Goal: Task Accomplishment & Management: Manage account settings

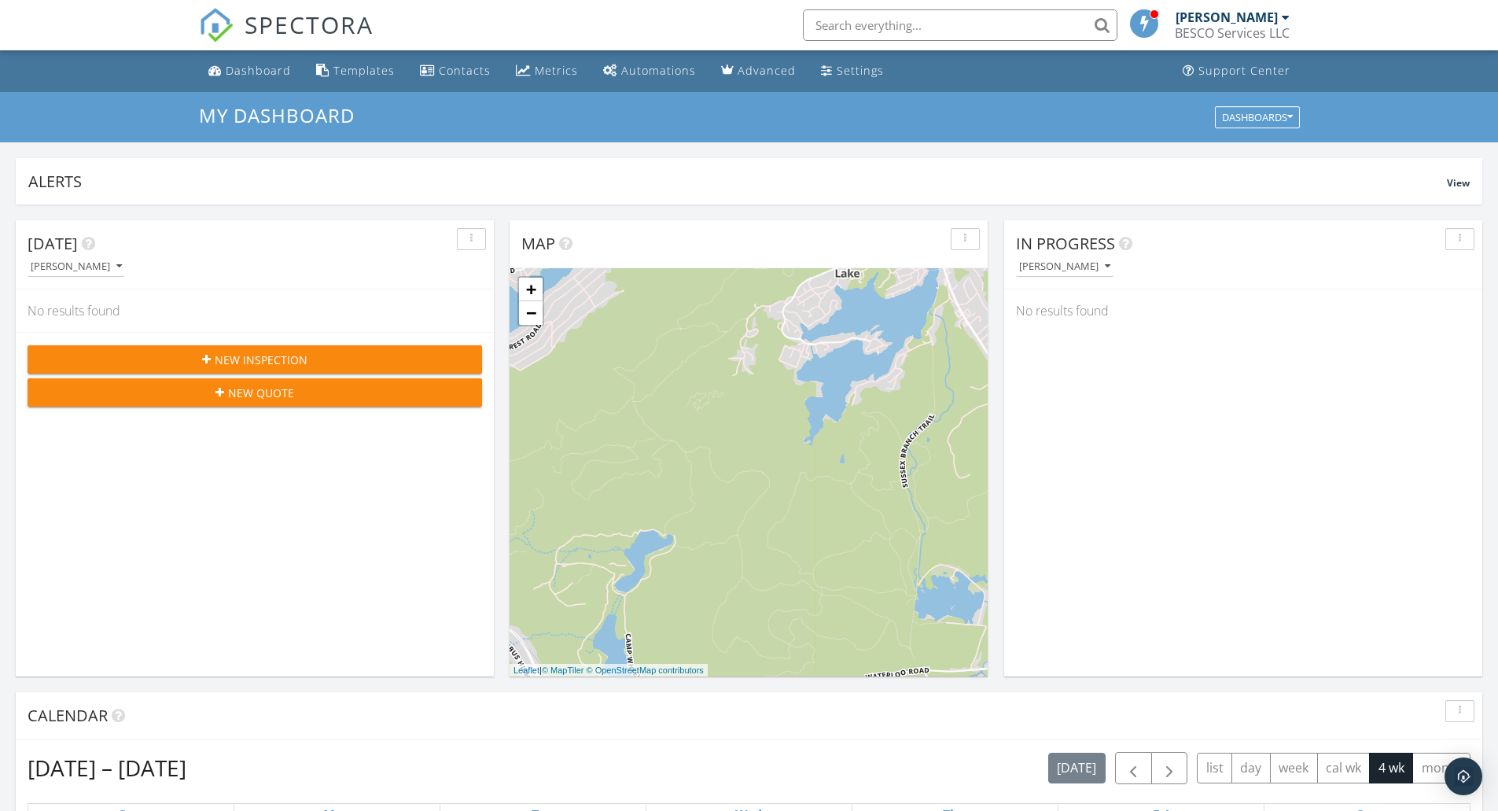
click at [1287, 33] on div "BESCO Services LLC" at bounding box center [1232, 33] width 115 height 16
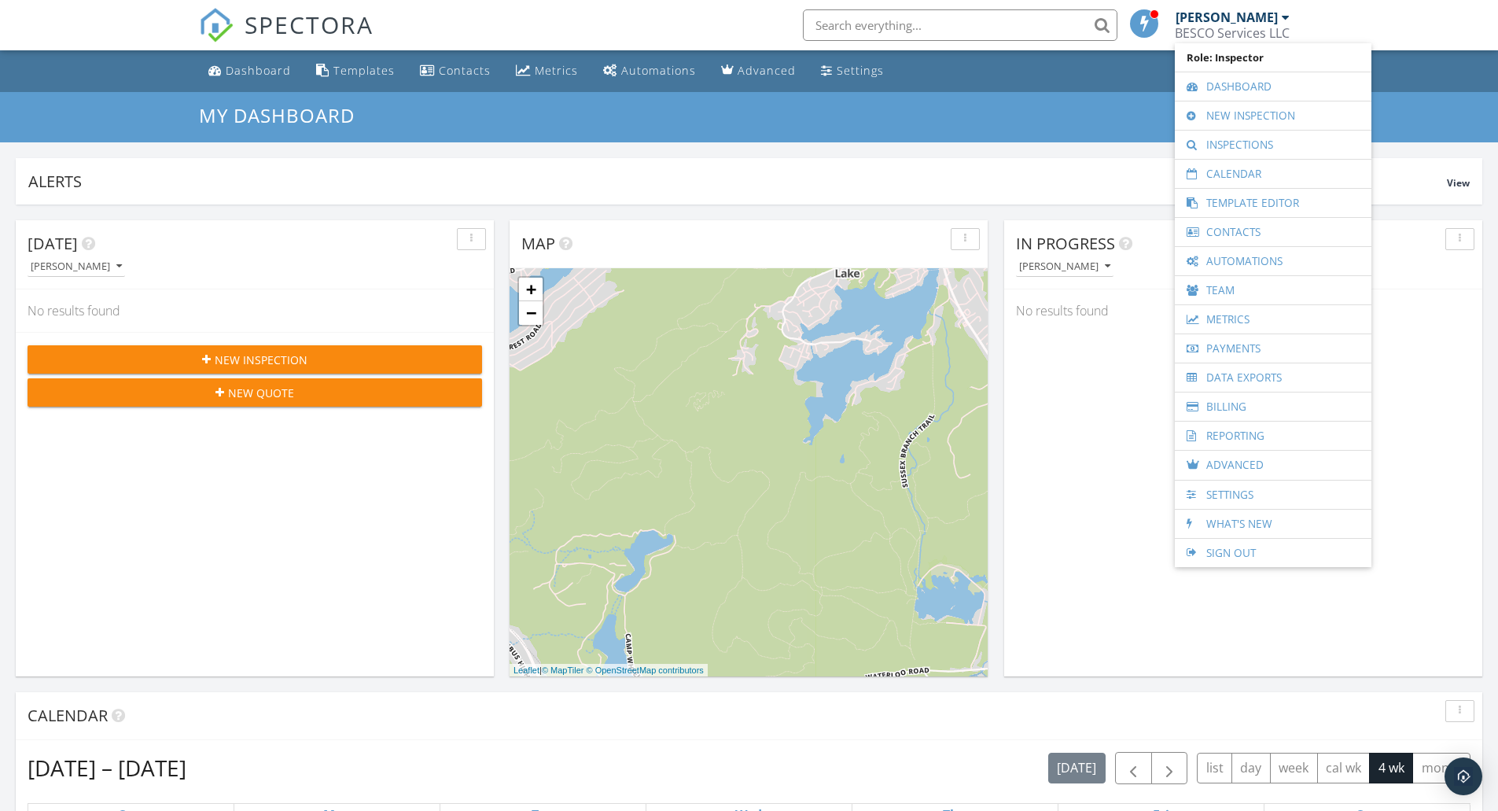
click at [651, 121] on h3 "My Dashboard" at bounding box center [749, 115] width 1101 height 21
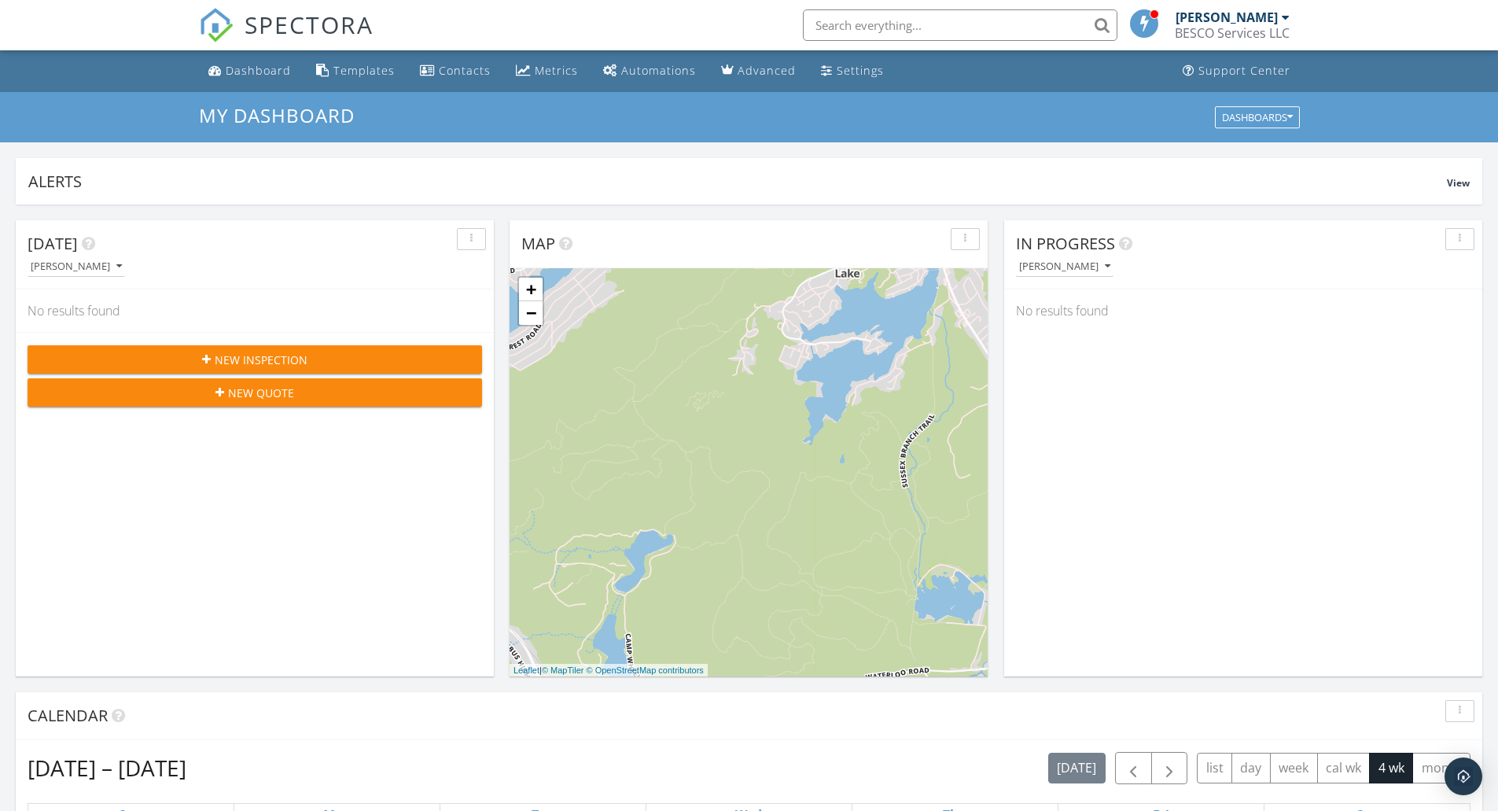
click at [1103, 246] on span "In Progress" at bounding box center [1065, 243] width 99 height 21
click at [1240, 116] on div "Dashboards" at bounding box center [1257, 117] width 71 height 11
click at [1242, 150] on span "My Dashboard" at bounding box center [1264, 153] width 87 height 17
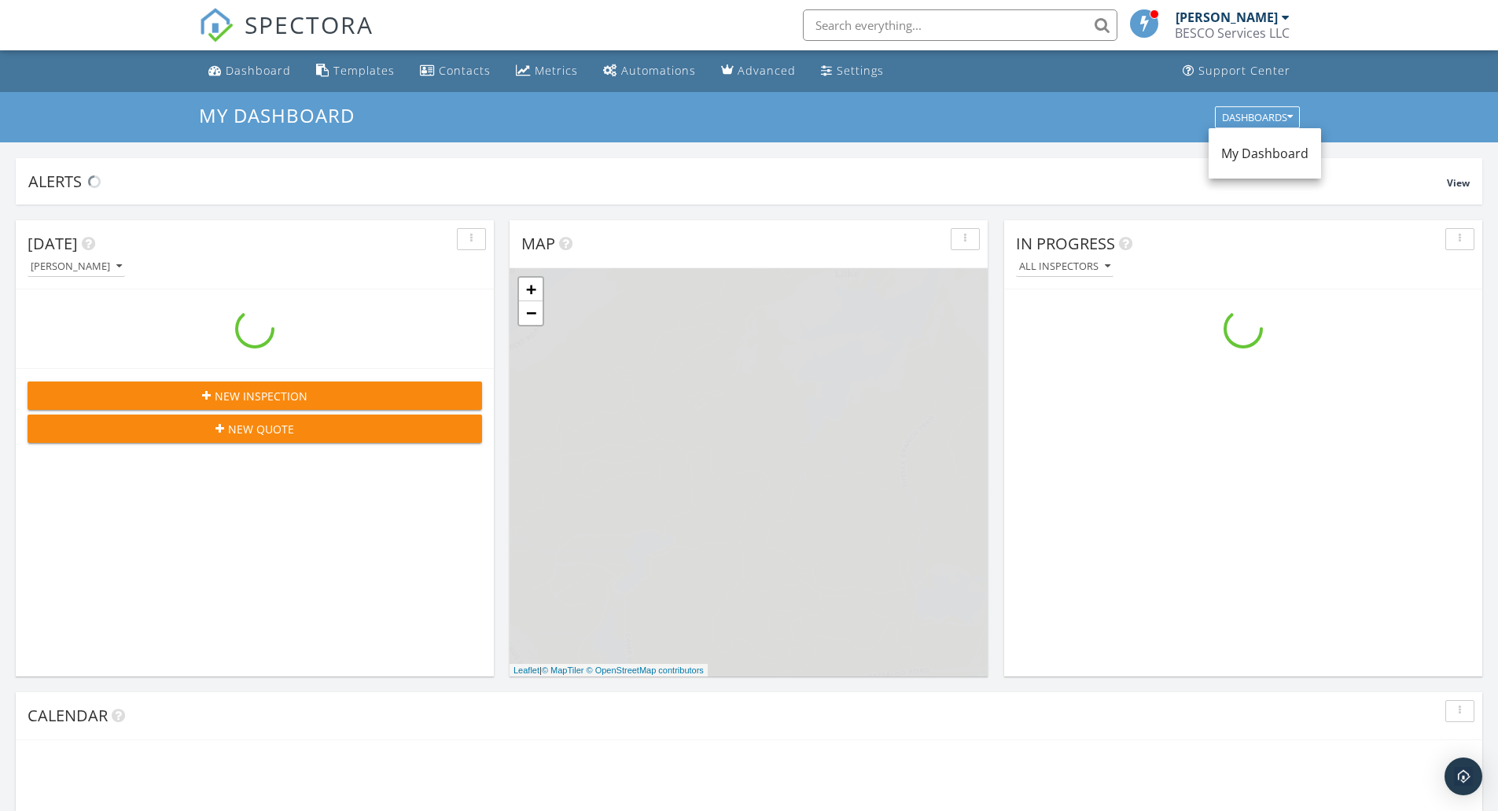
scroll to position [1456, 1523]
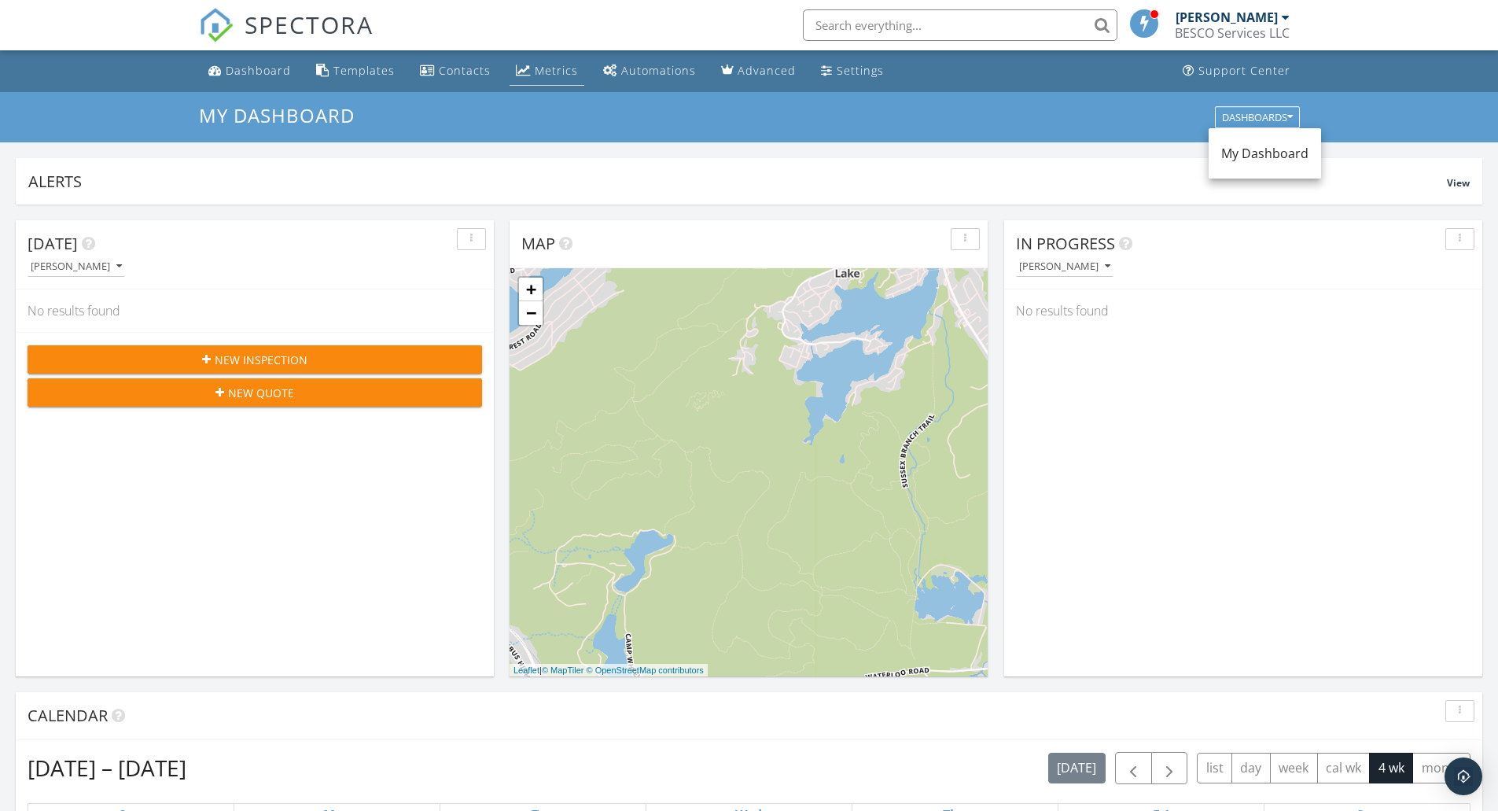
click at [565, 60] on link "Metrics" at bounding box center [547, 71] width 75 height 29
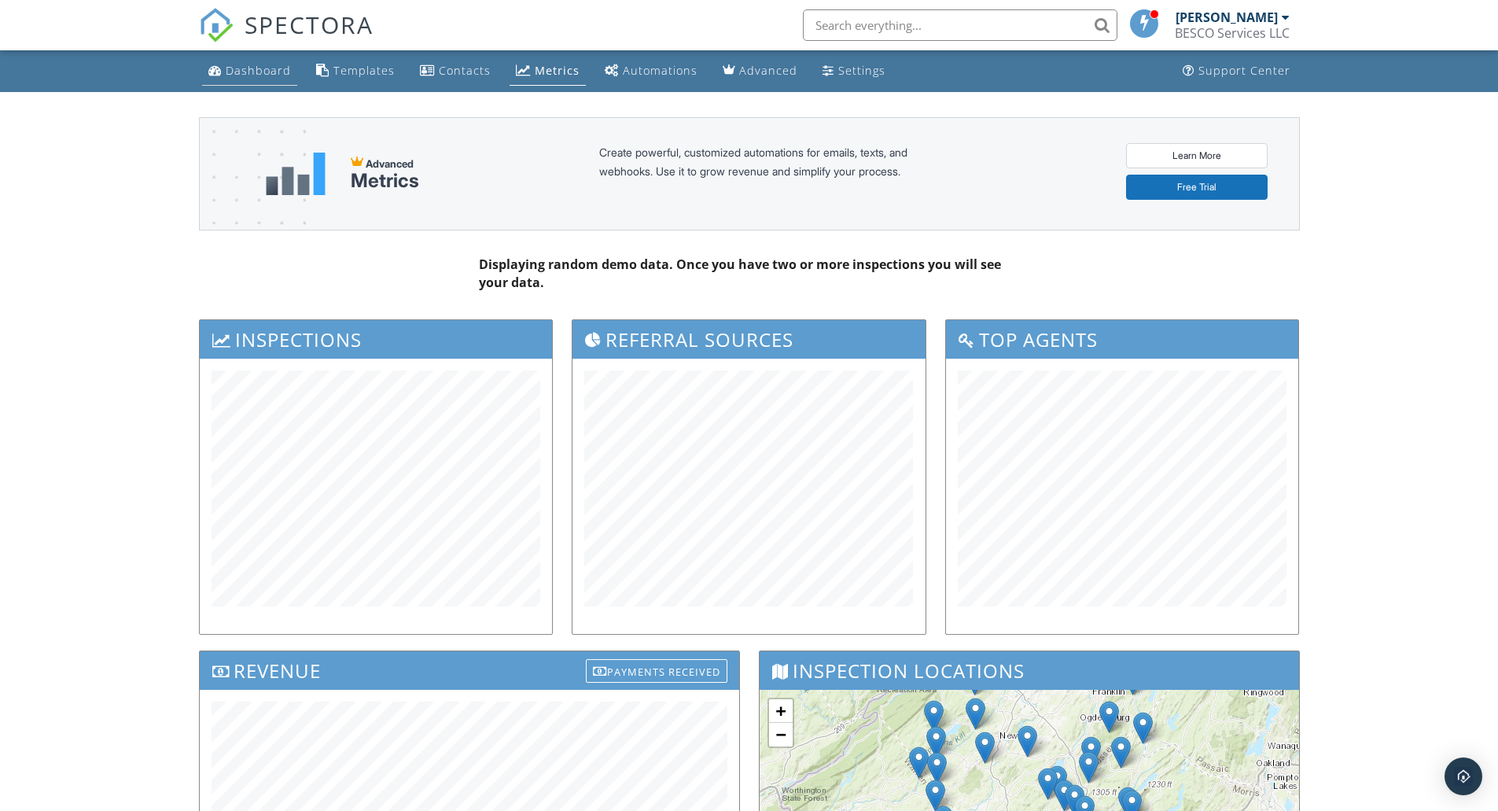
click at [278, 70] on div "Dashboard" at bounding box center [258, 70] width 65 height 15
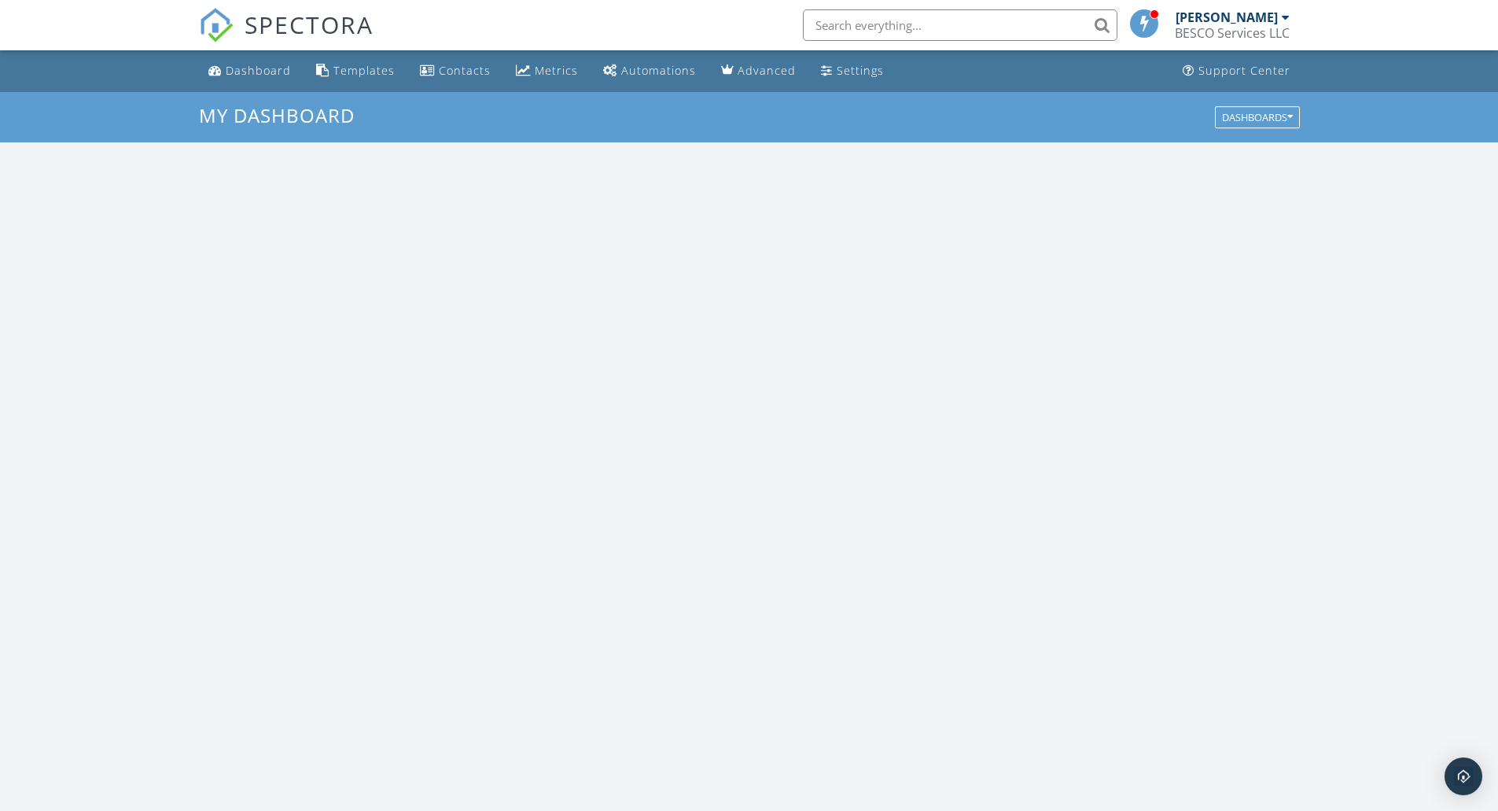
scroll to position [1456, 1523]
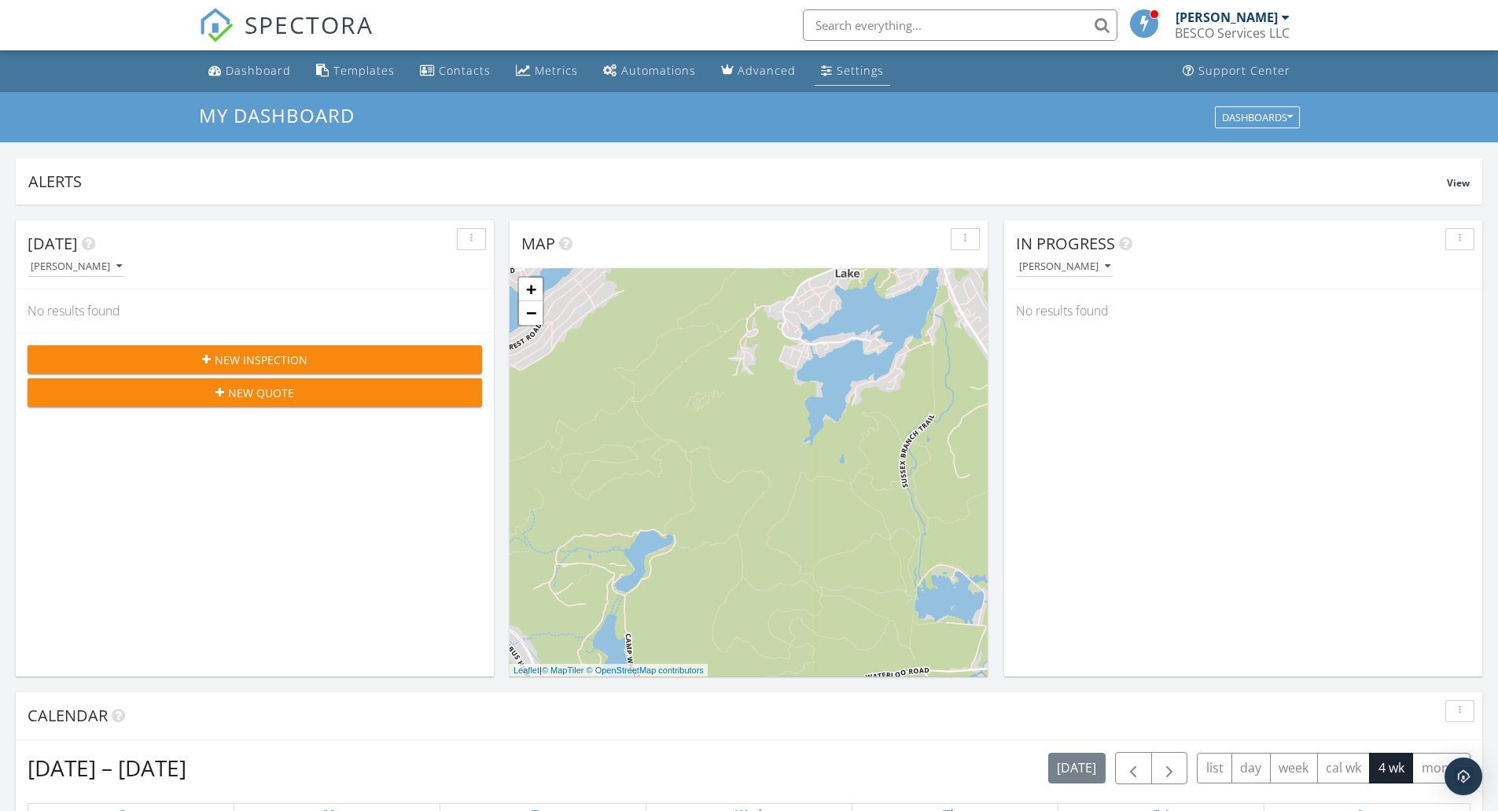
click at [837, 65] on div "Settings" at bounding box center [860, 70] width 47 height 15
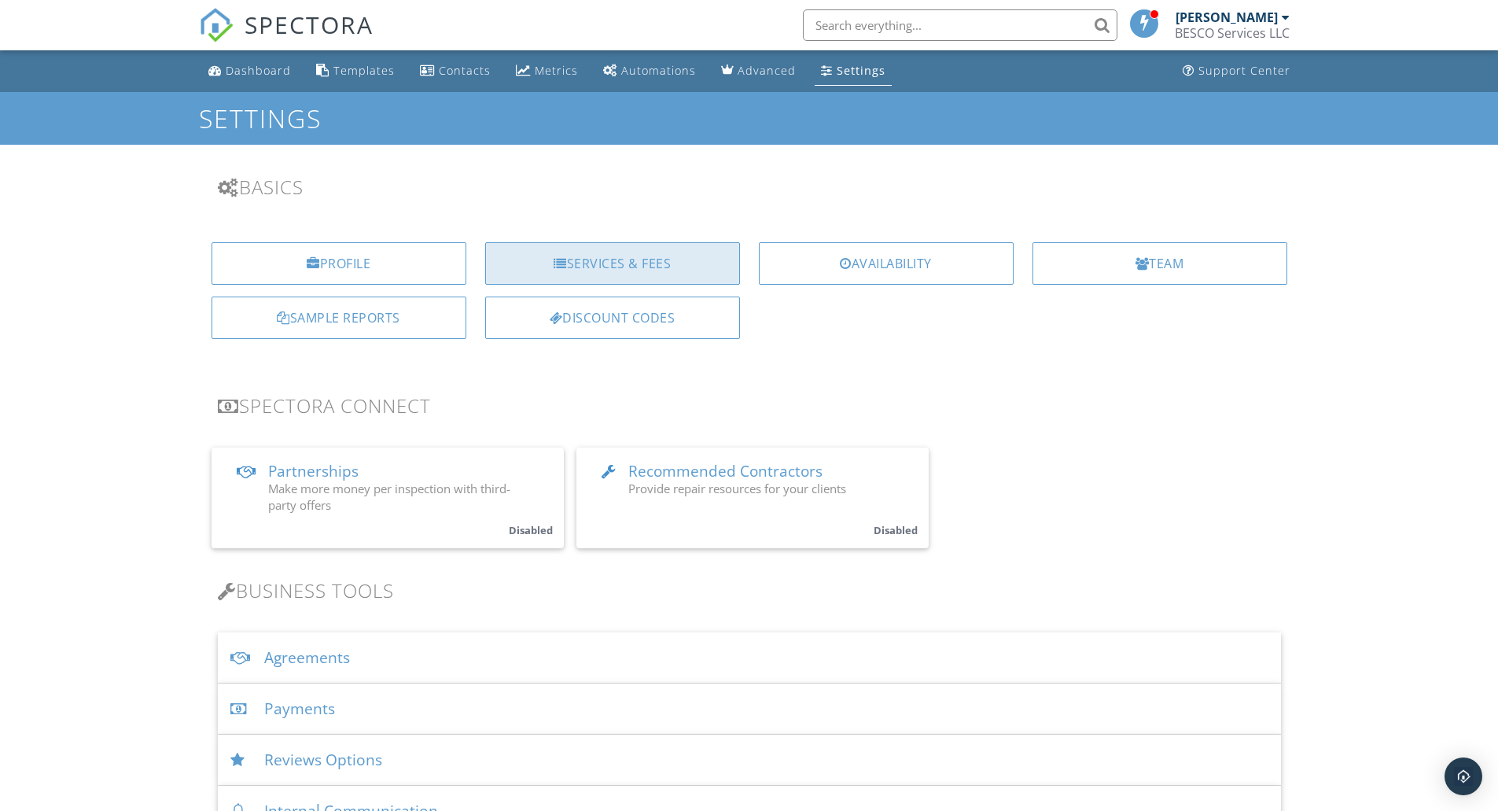
click at [702, 271] on div "Services & Fees" at bounding box center [612, 263] width 255 height 42
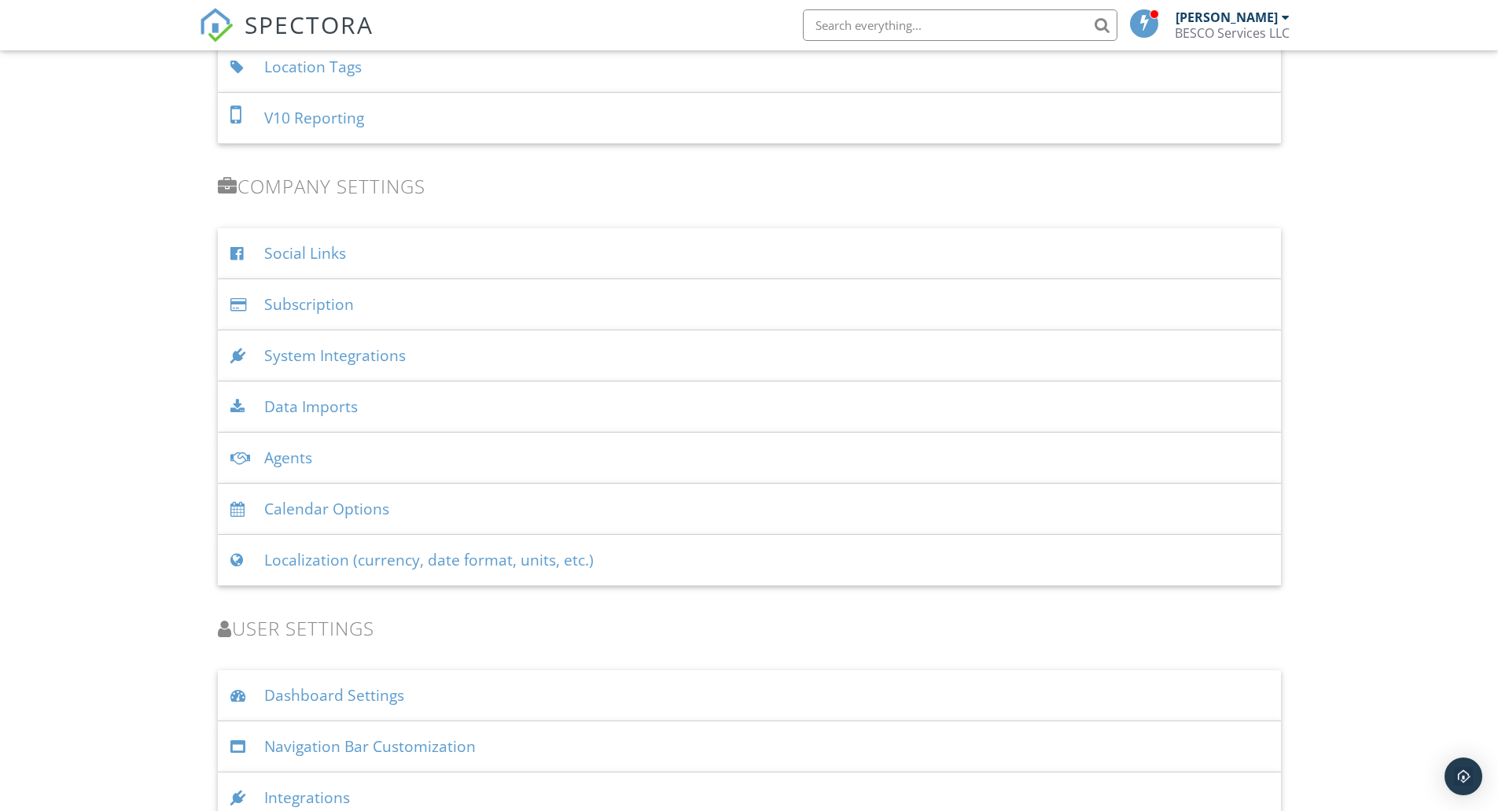
scroll to position [1809, 0]
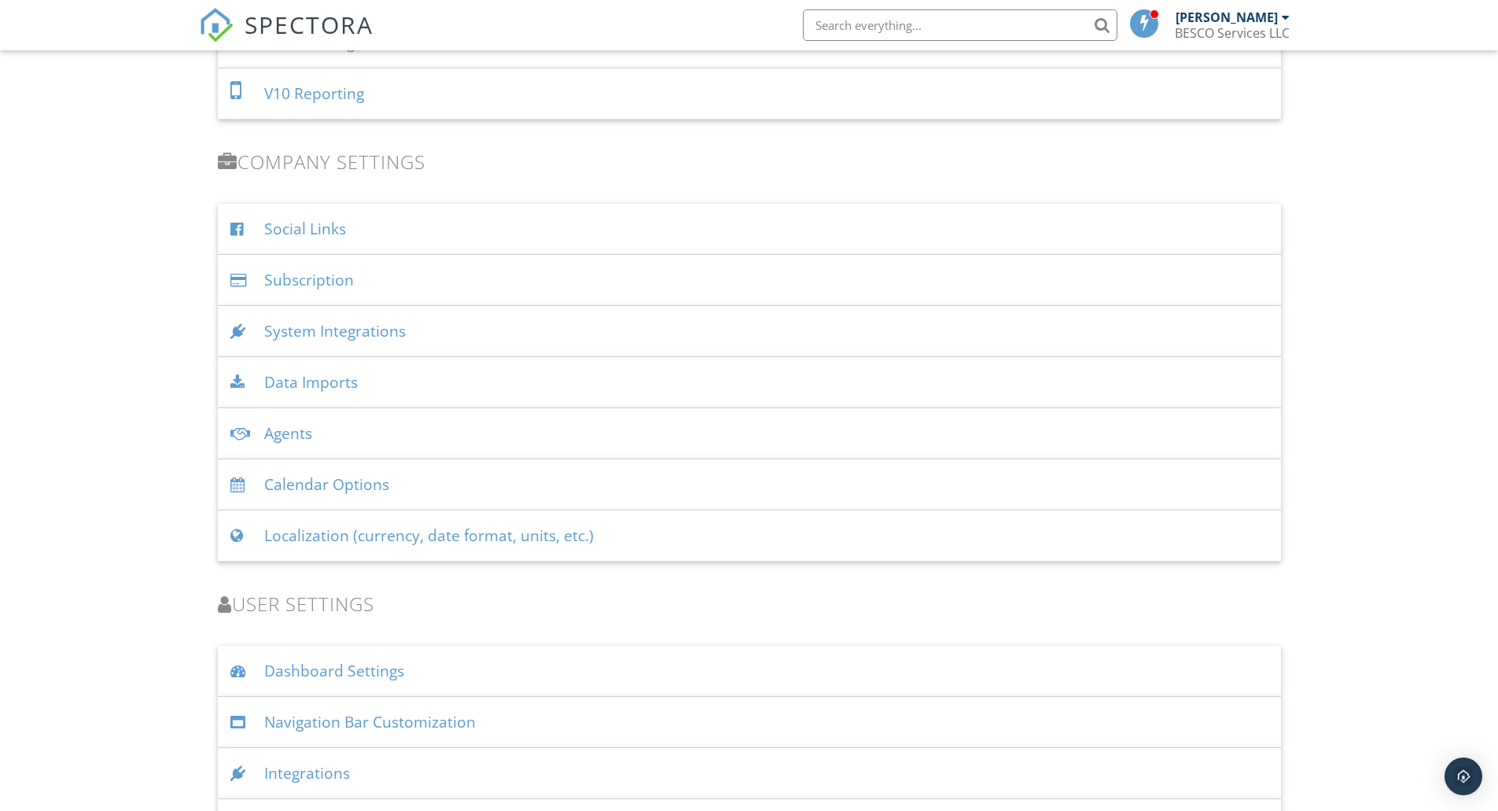
click at [296, 271] on div "Subscription" at bounding box center [749, 280] width 1063 height 51
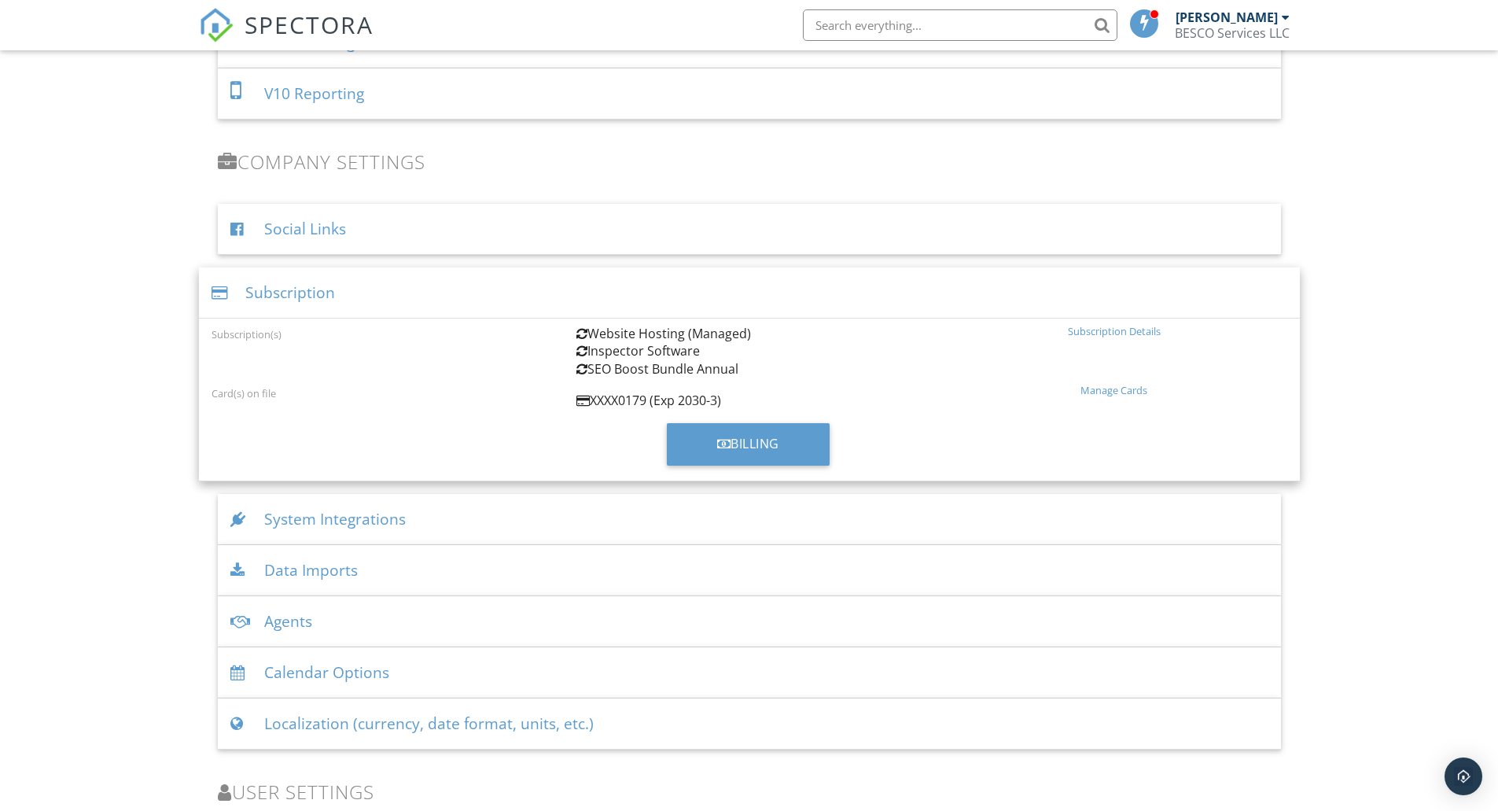
click at [1113, 336] on div "Subscription Details" at bounding box center [1114, 331] width 346 height 13
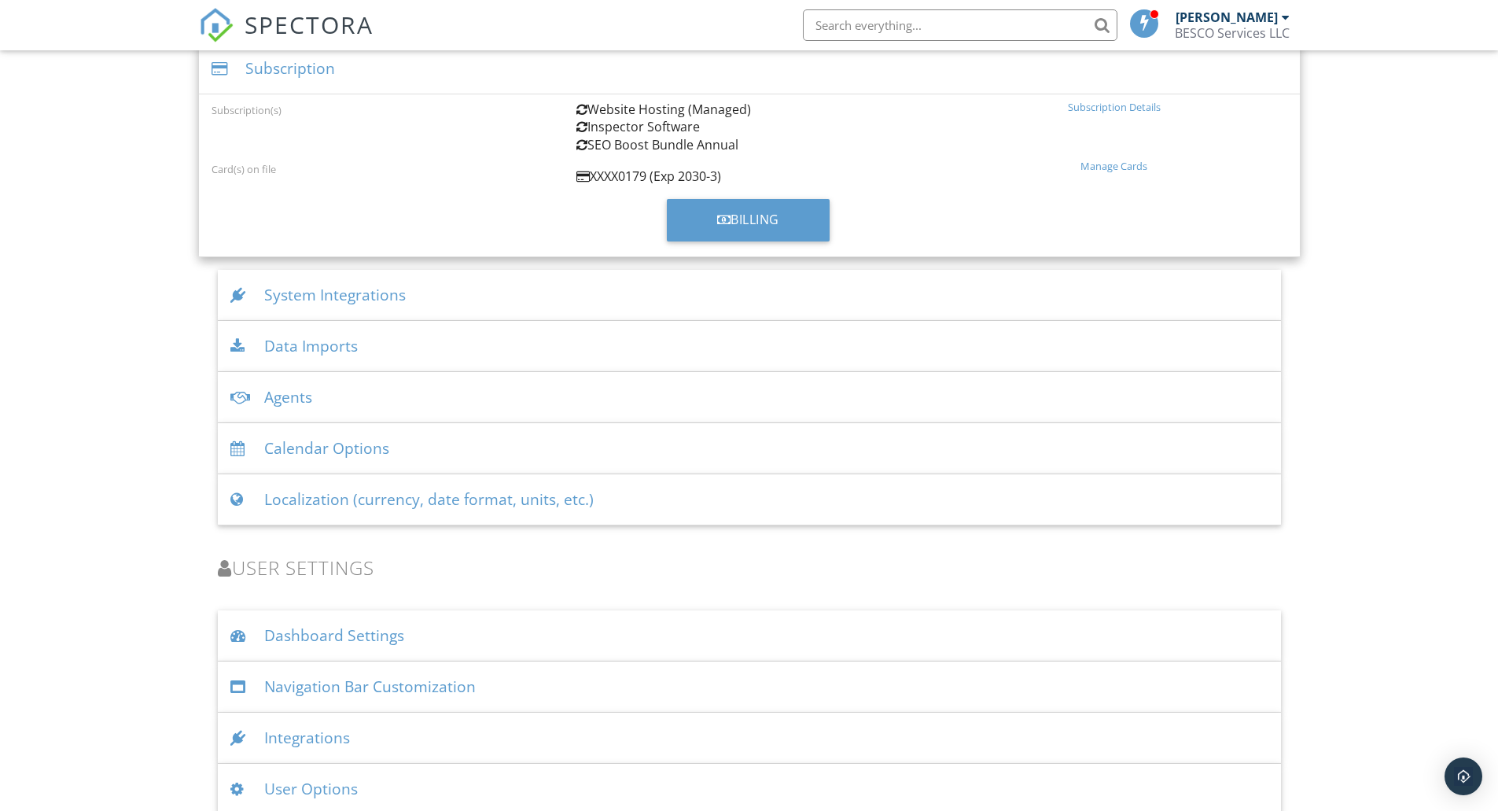
scroll to position [2050, 0]
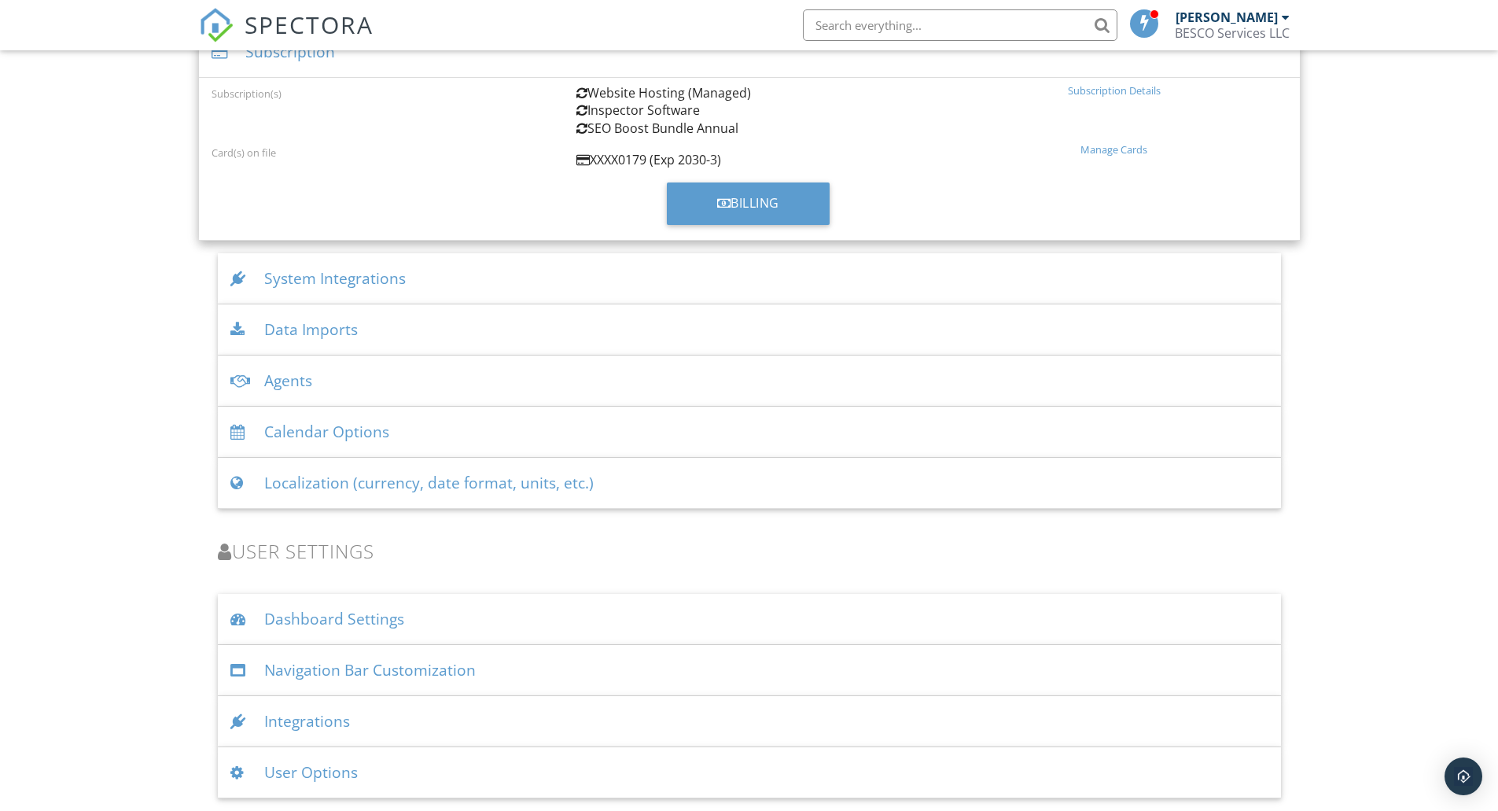
click at [337, 672] on div "Navigation Bar Customization" at bounding box center [749, 670] width 1063 height 51
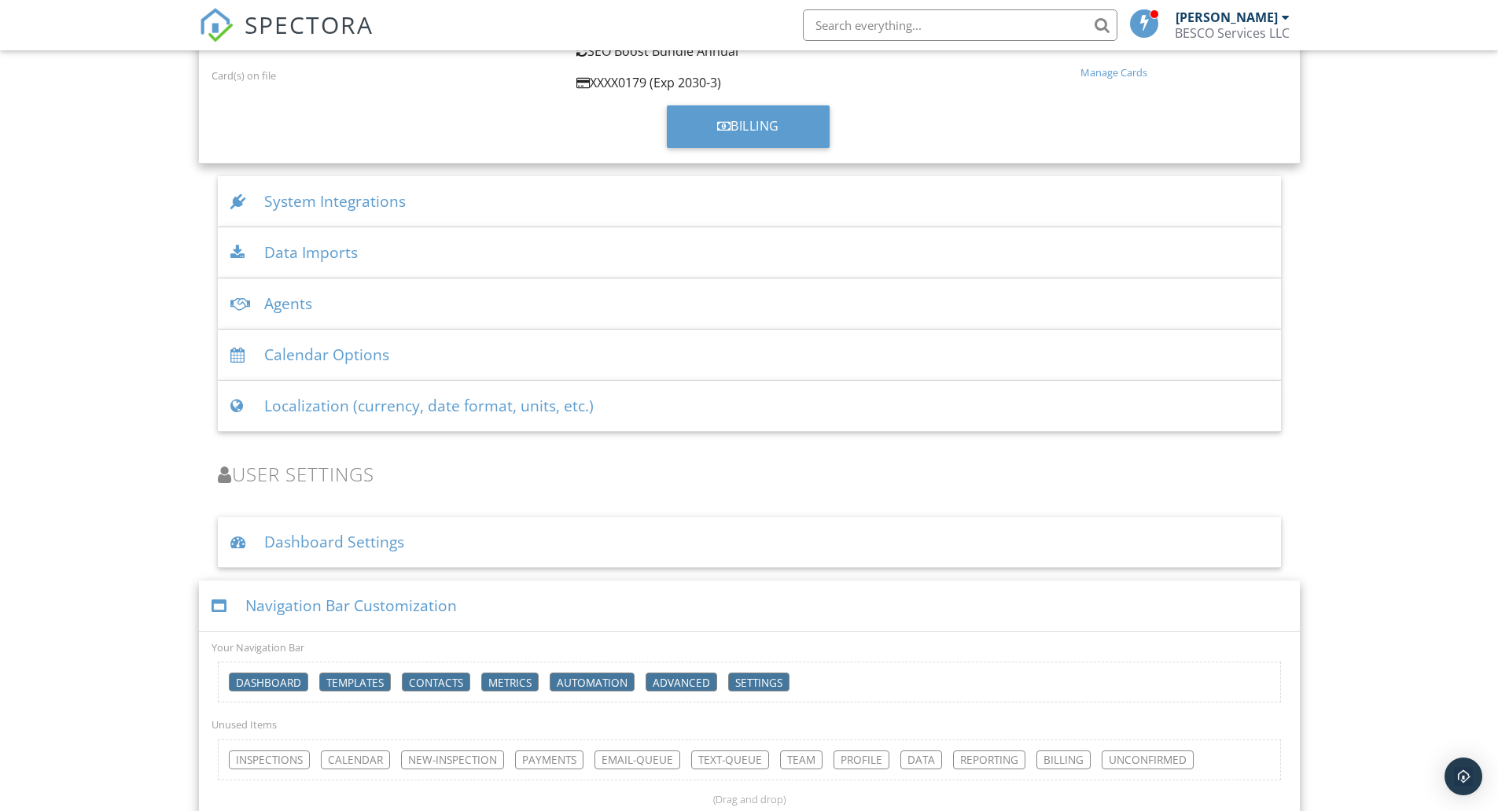
scroll to position [2262, 0]
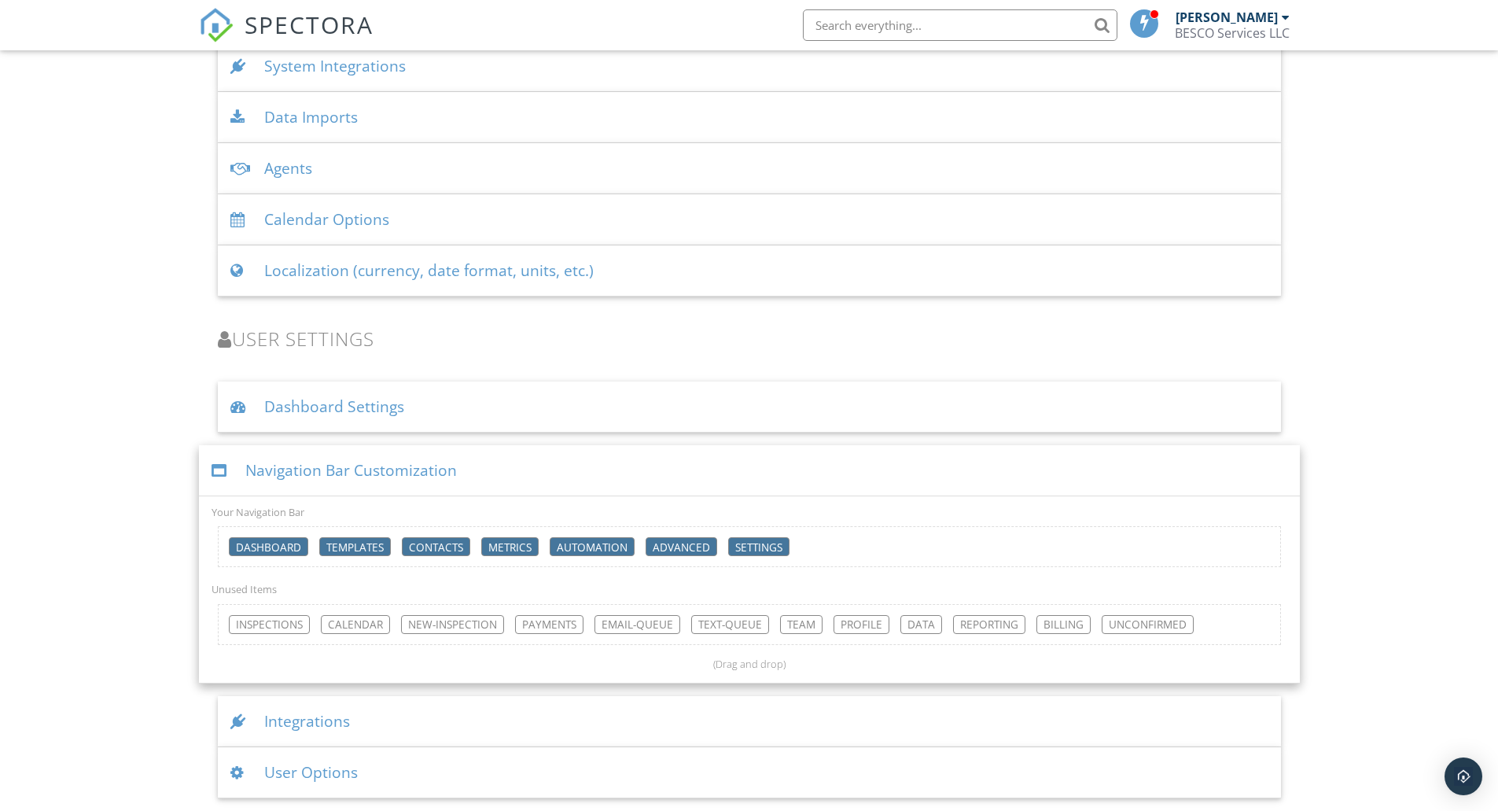
click at [355, 727] on div "Integrations" at bounding box center [749, 721] width 1063 height 51
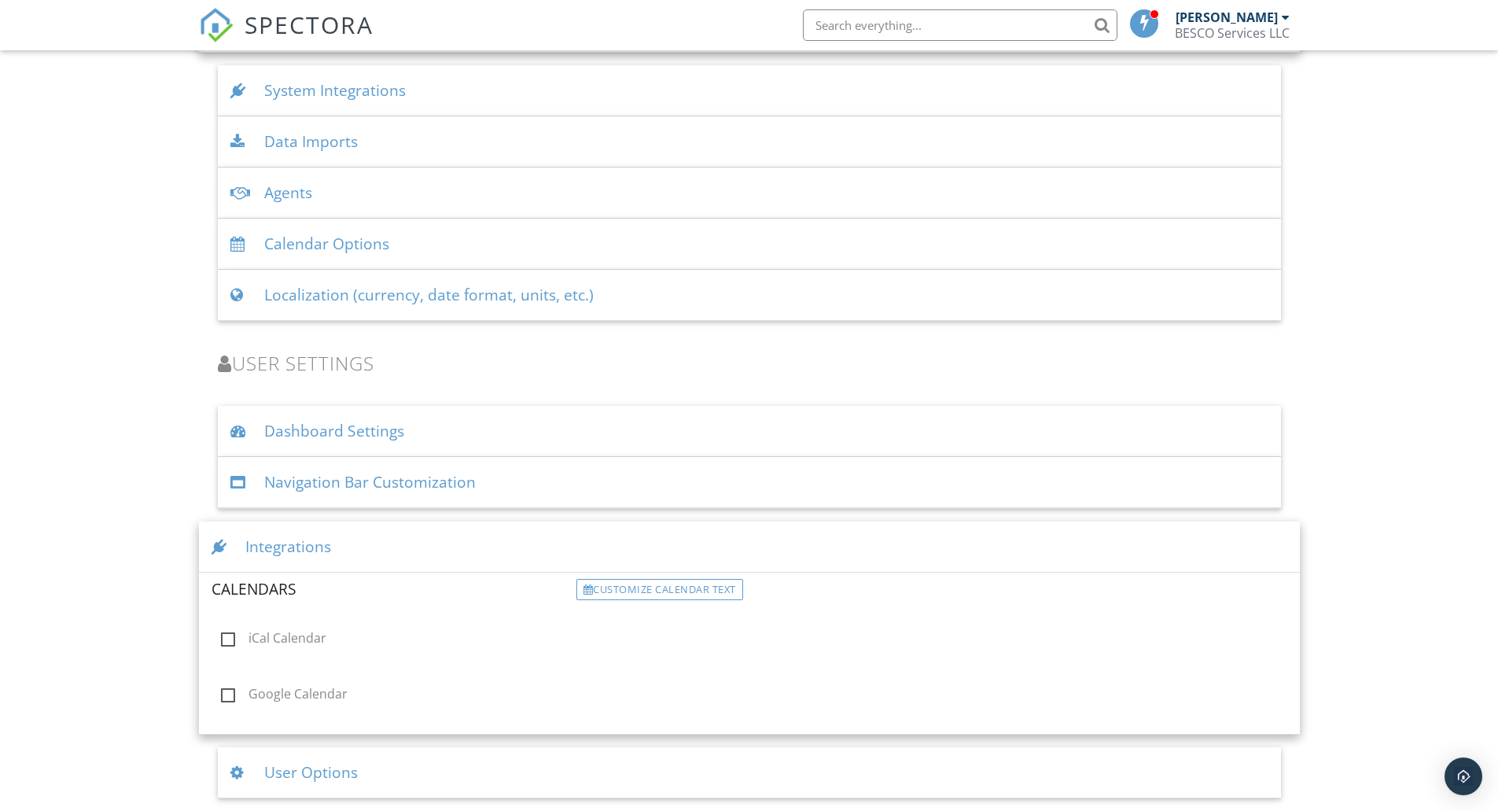
scroll to position [2238, 0]
drag, startPoint x: 122, startPoint y: 628, endPoint x: 110, endPoint y: 627, distance: 11.9
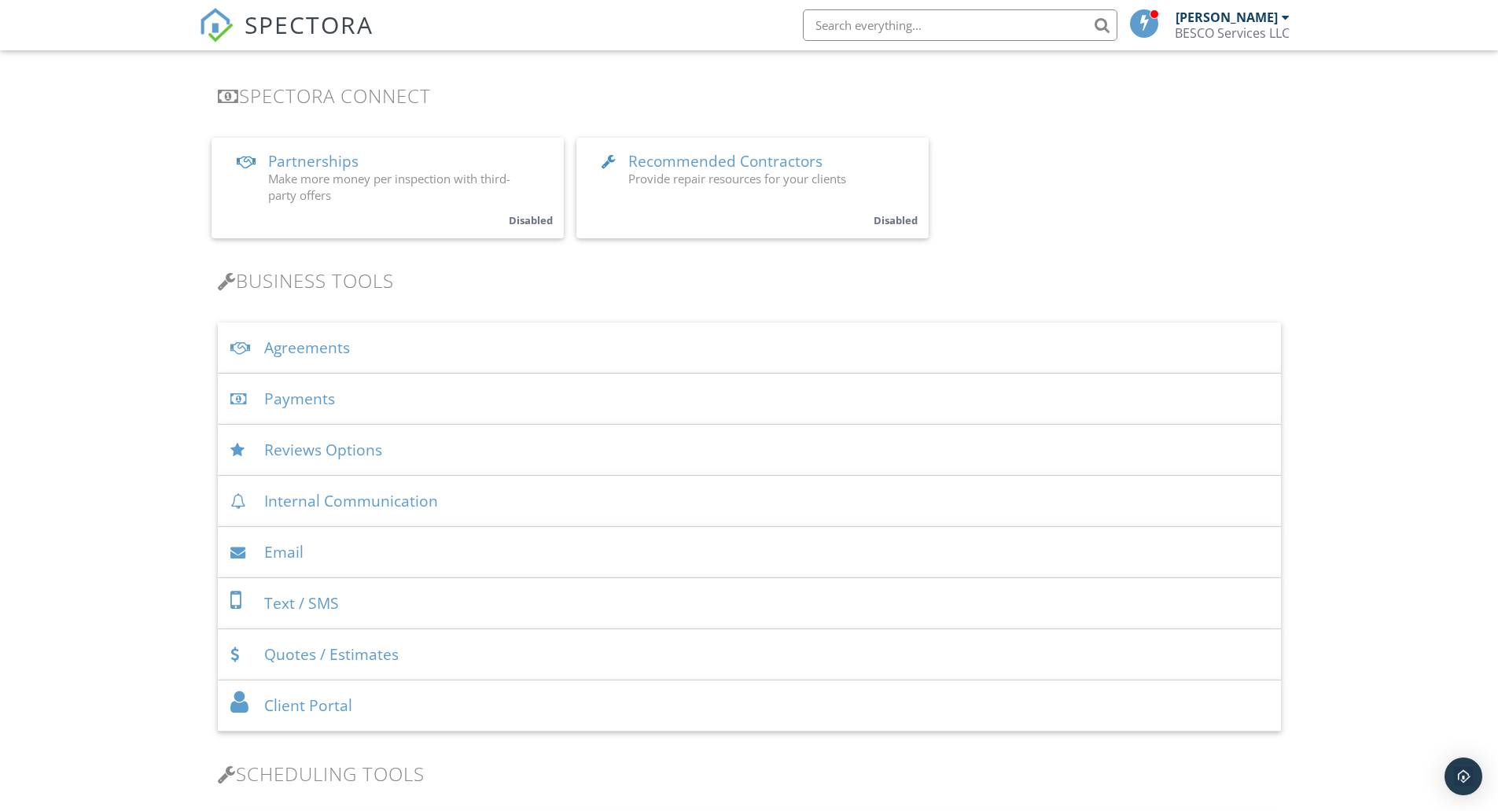
scroll to position [0, 0]
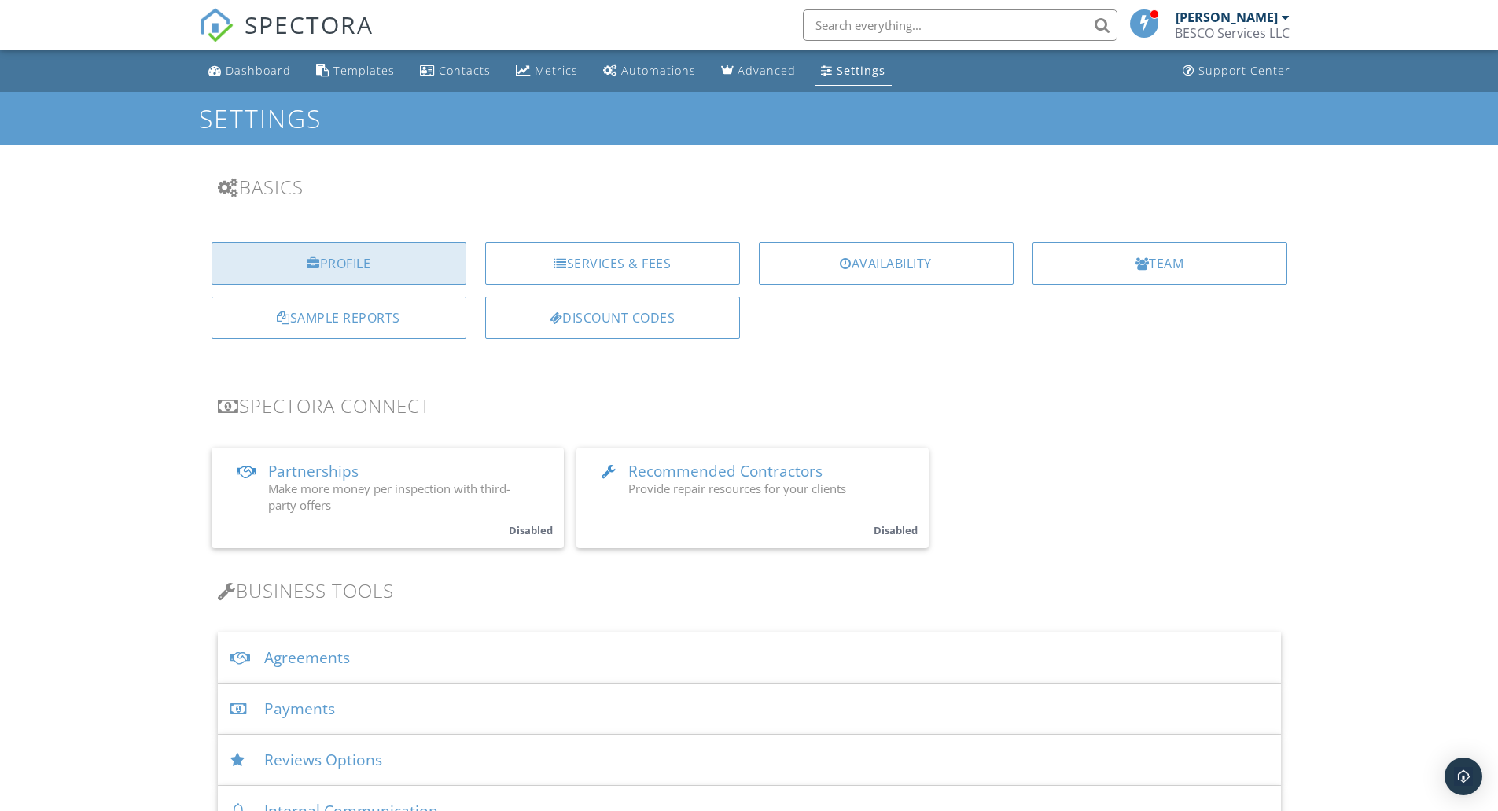
click at [358, 265] on div "Profile" at bounding box center [339, 263] width 255 height 42
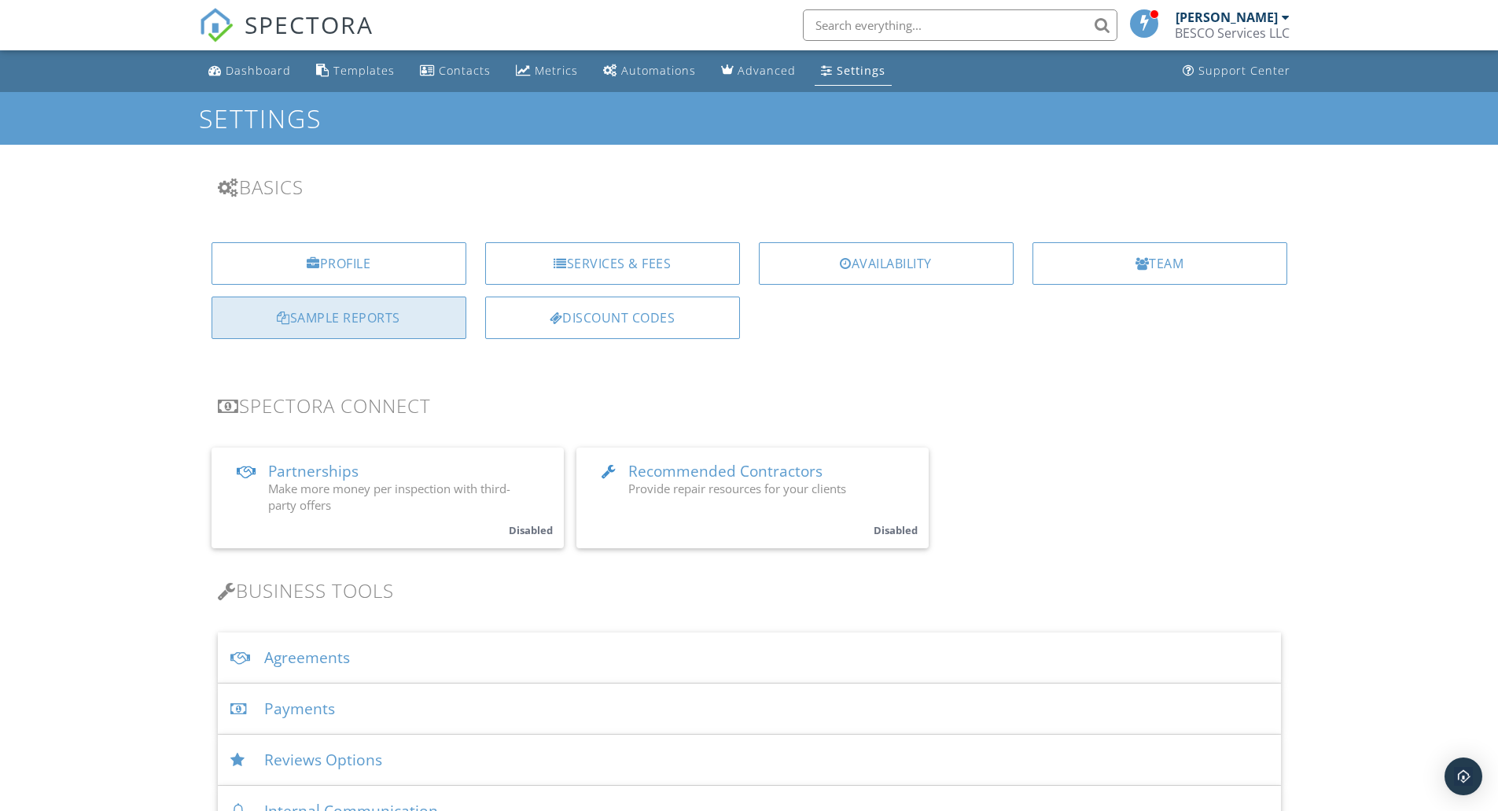
click at [254, 322] on div "Sample Reports" at bounding box center [339, 318] width 255 height 42
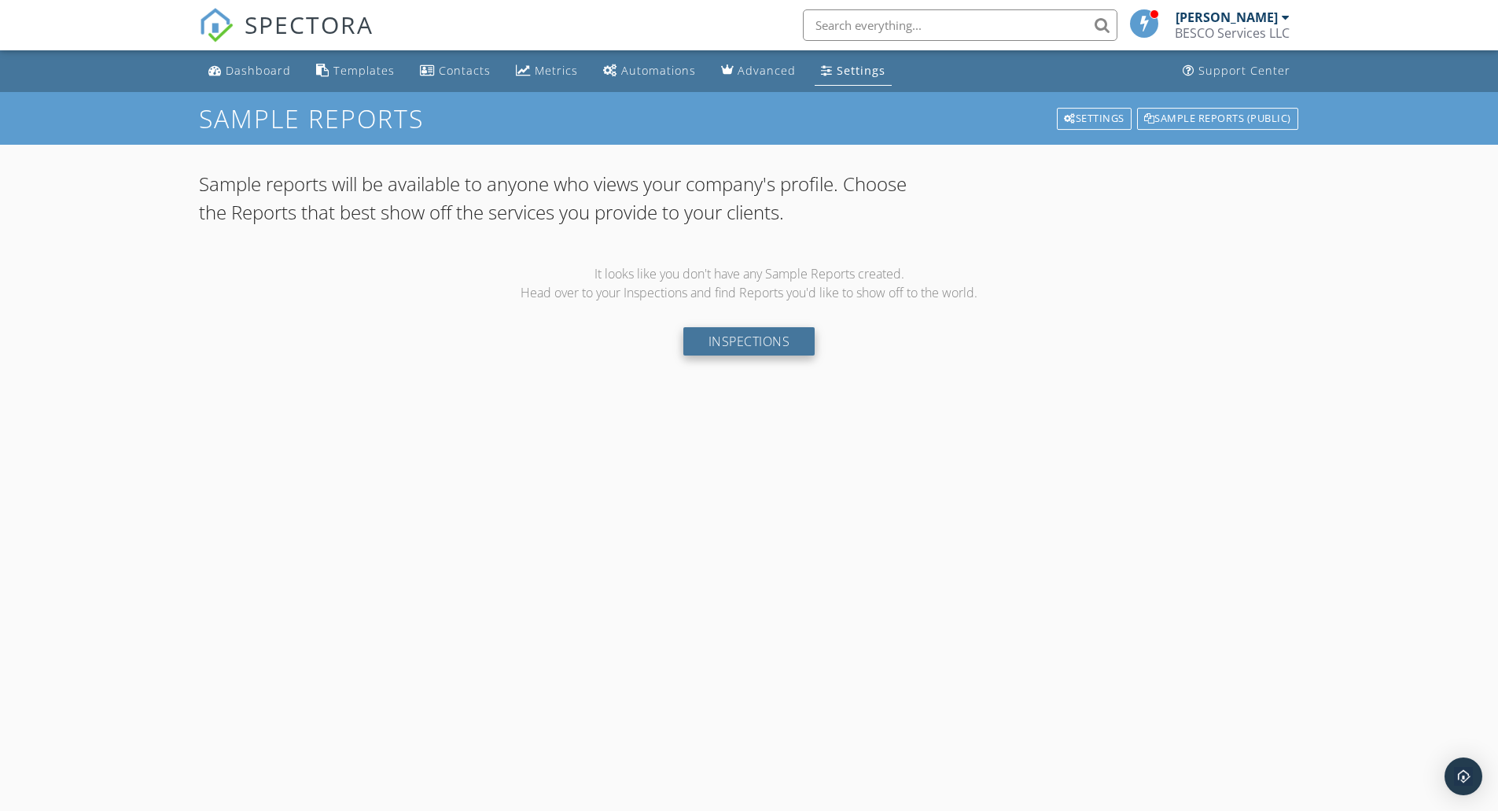
click at [741, 340] on link "Inspections" at bounding box center [749, 341] width 132 height 28
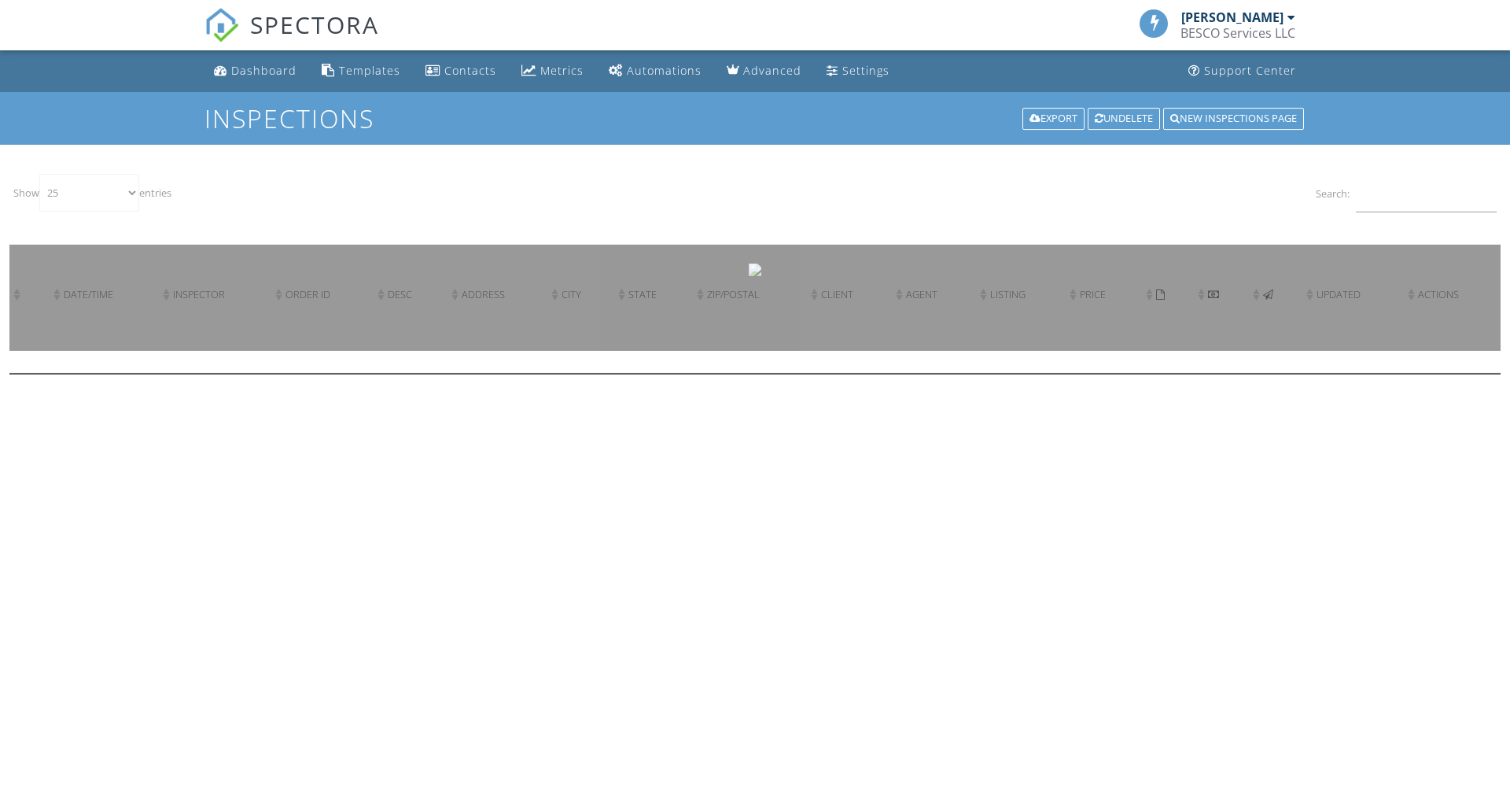
select select "25"
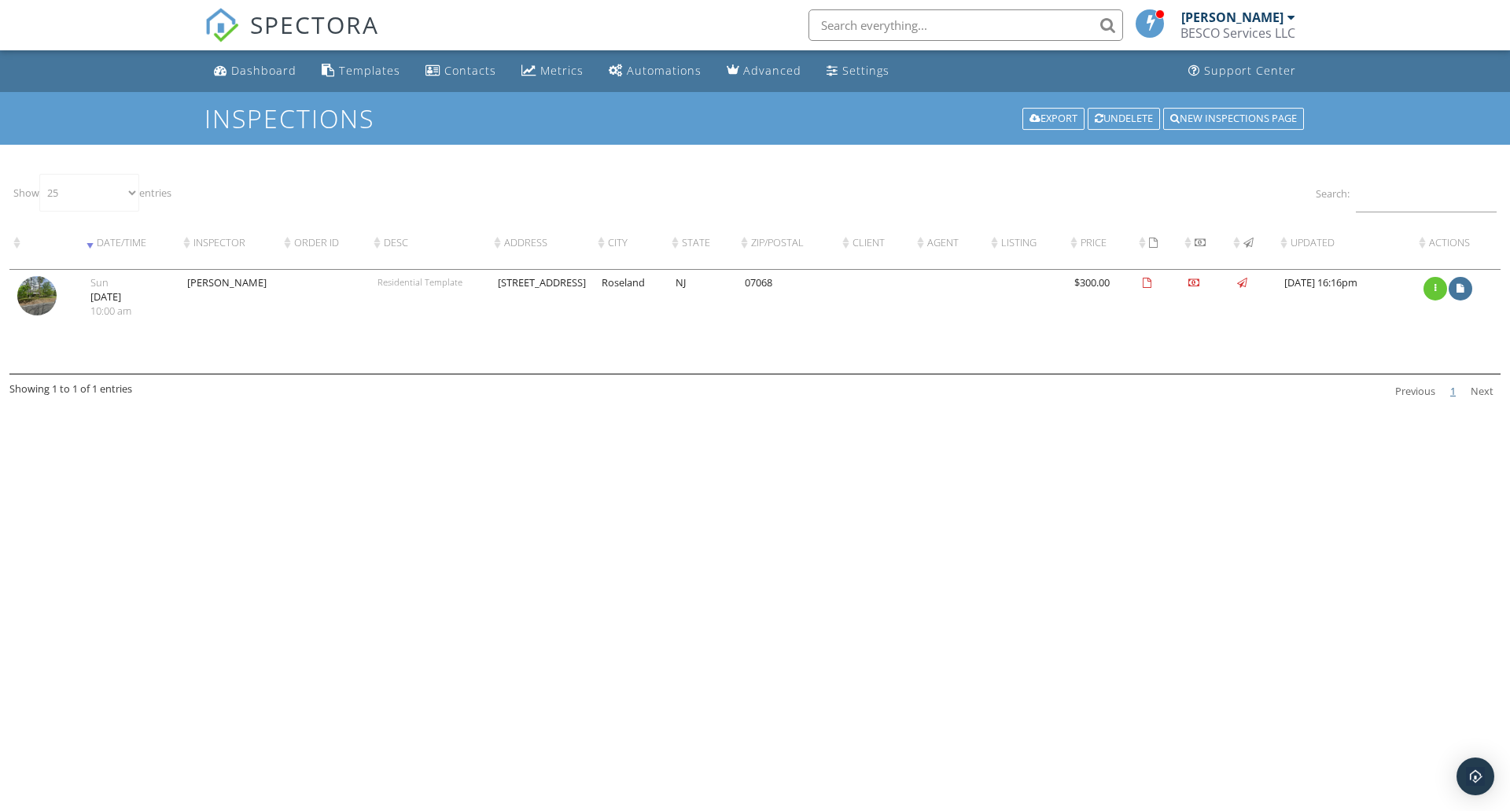
click at [47, 302] on img at bounding box center [36, 295] width 39 height 39
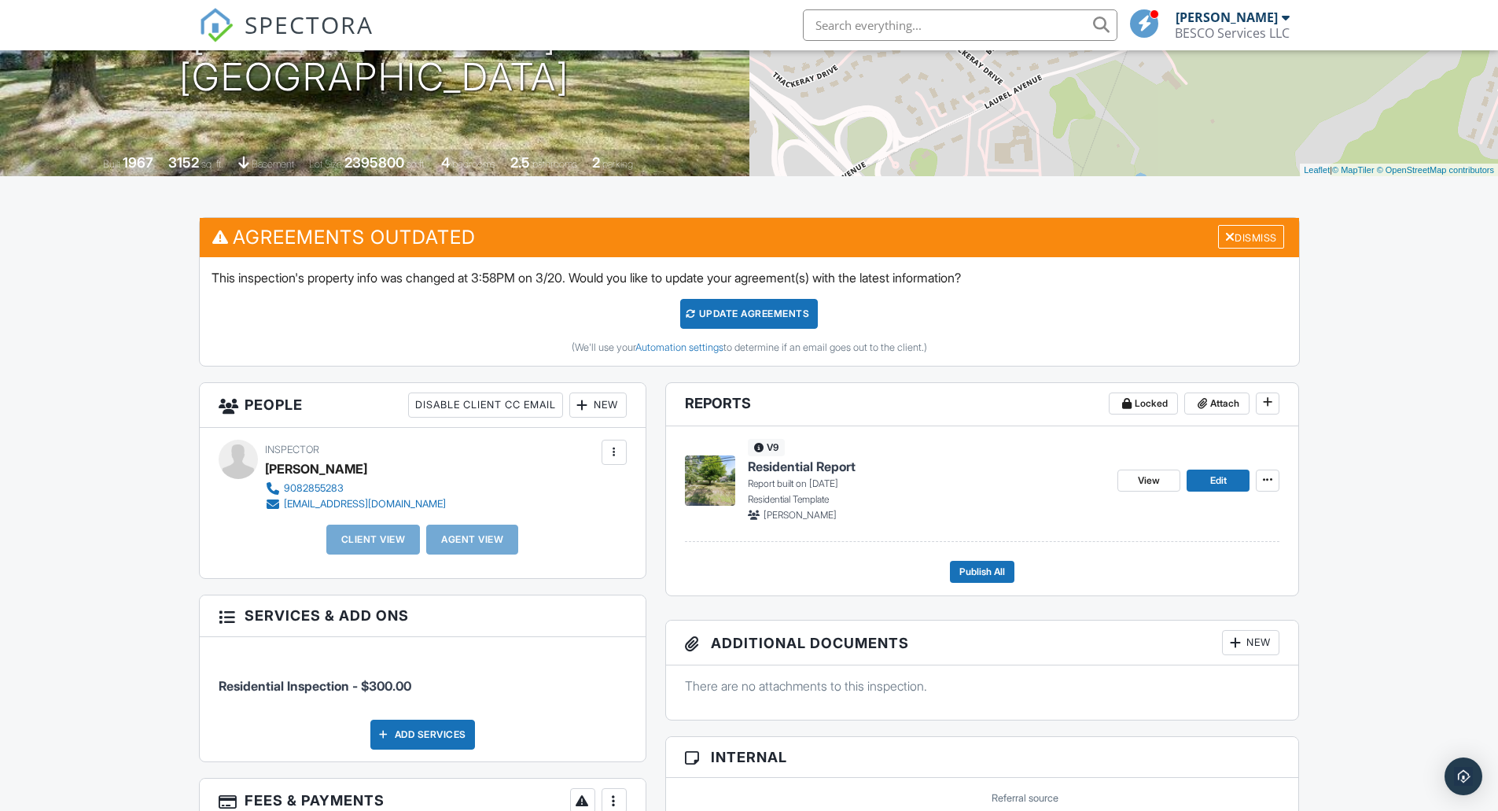
scroll to position [157, 0]
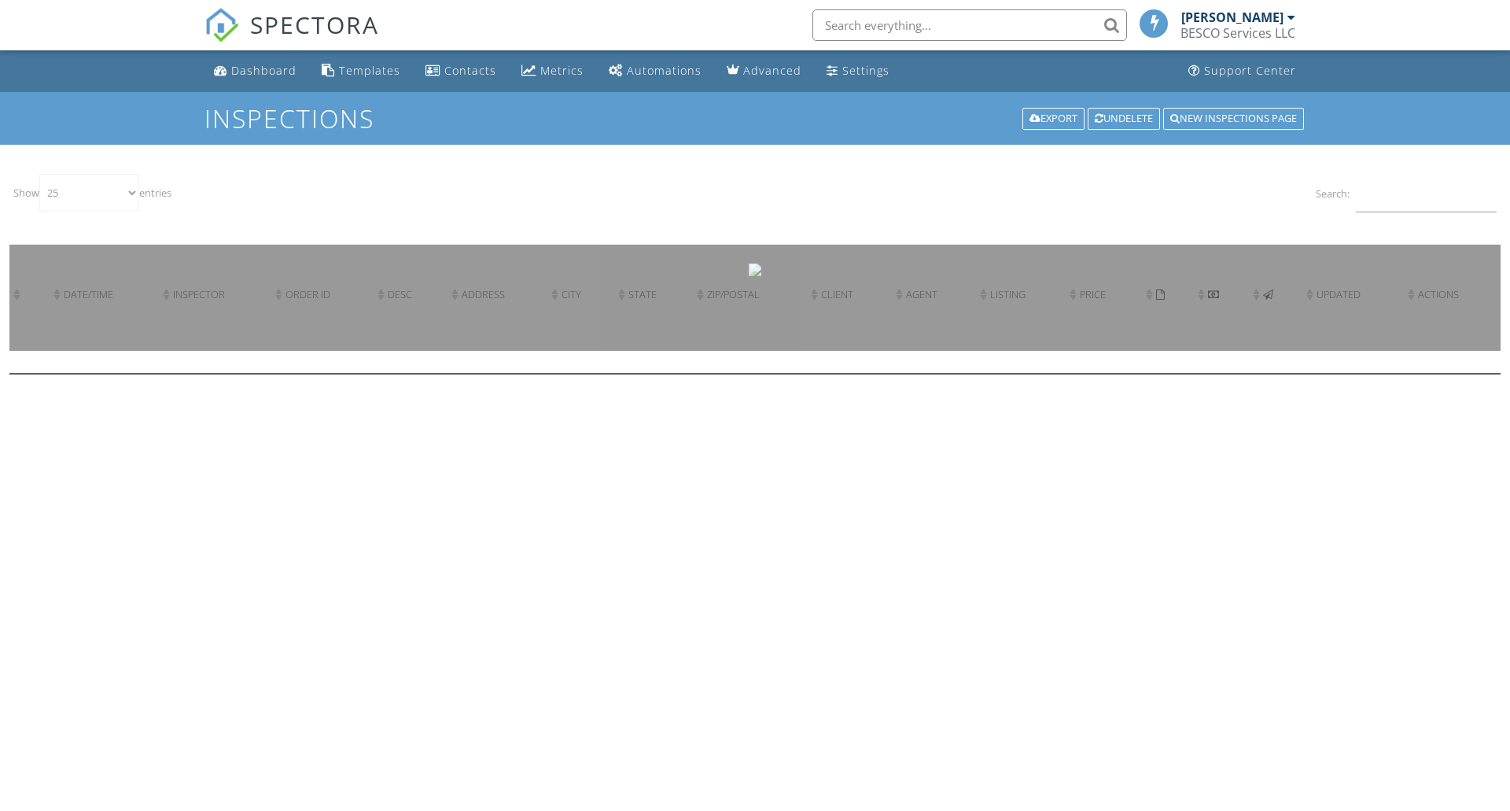
select select "25"
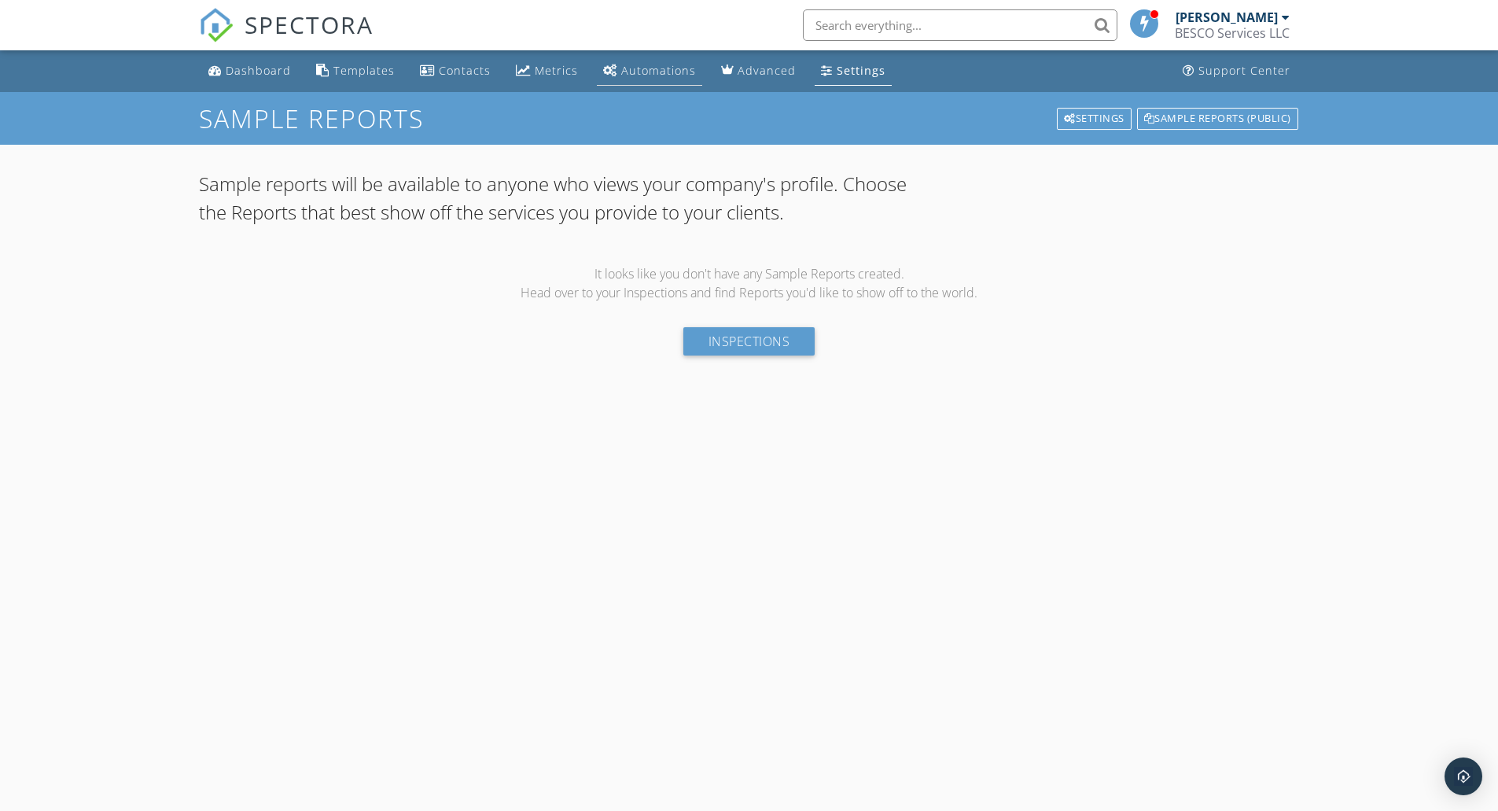
click at [642, 68] on div "Automations" at bounding box center [658, 70] width 75 height 15
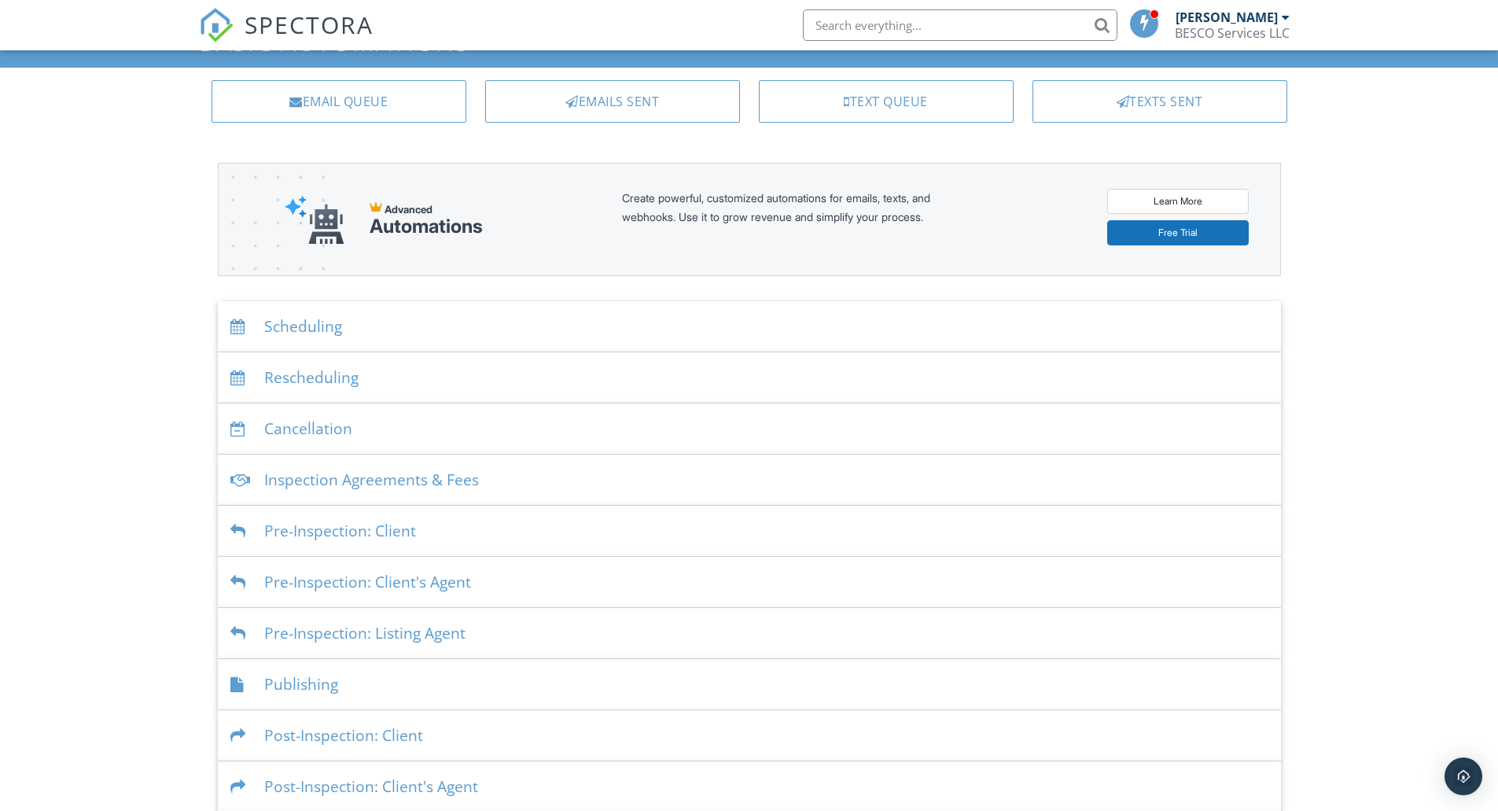
scroll to position [142, 0]
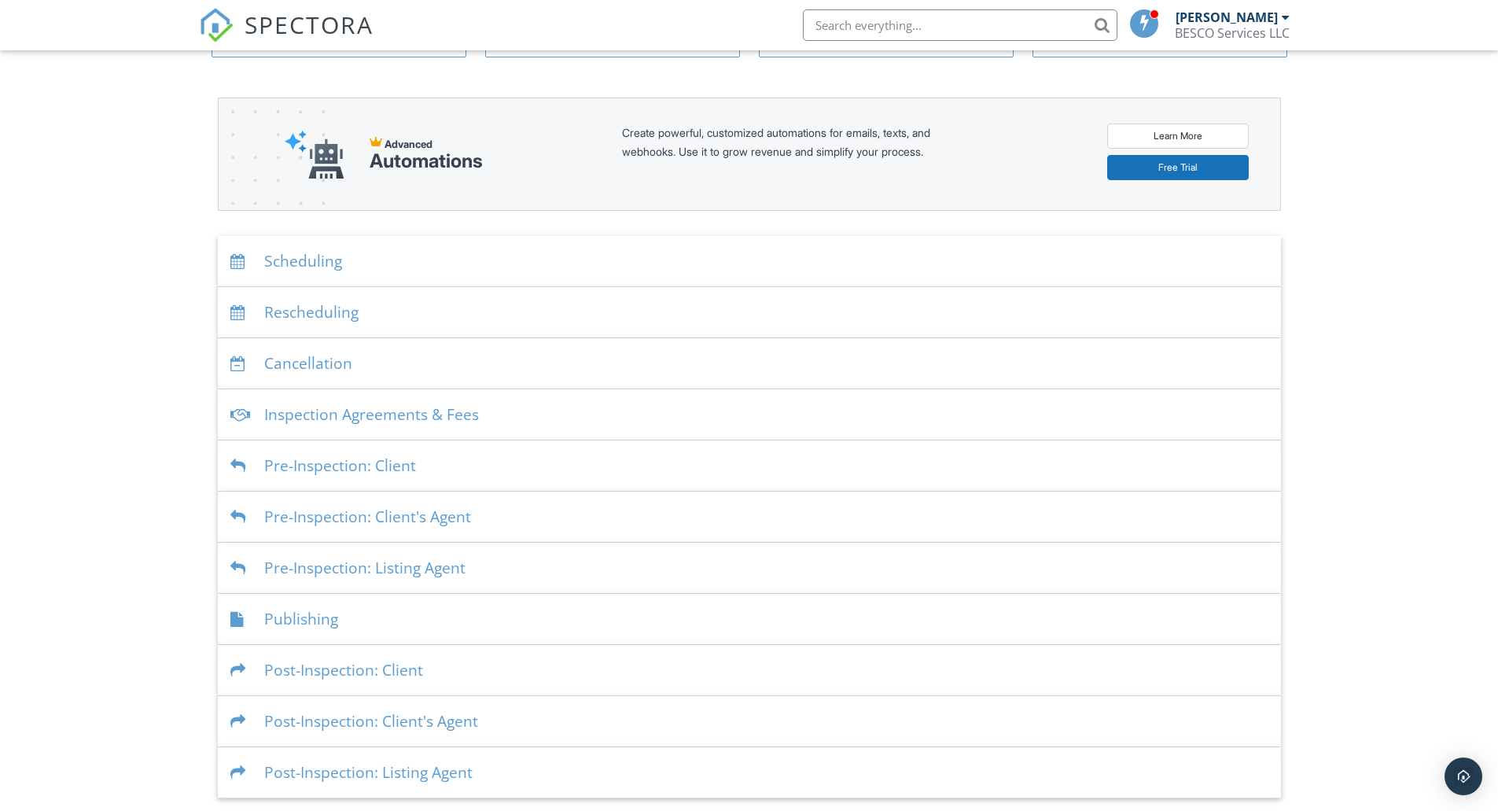
click at [323, 624] on div "Publishing" at bounding box center [749, 619] width 1063 height 51
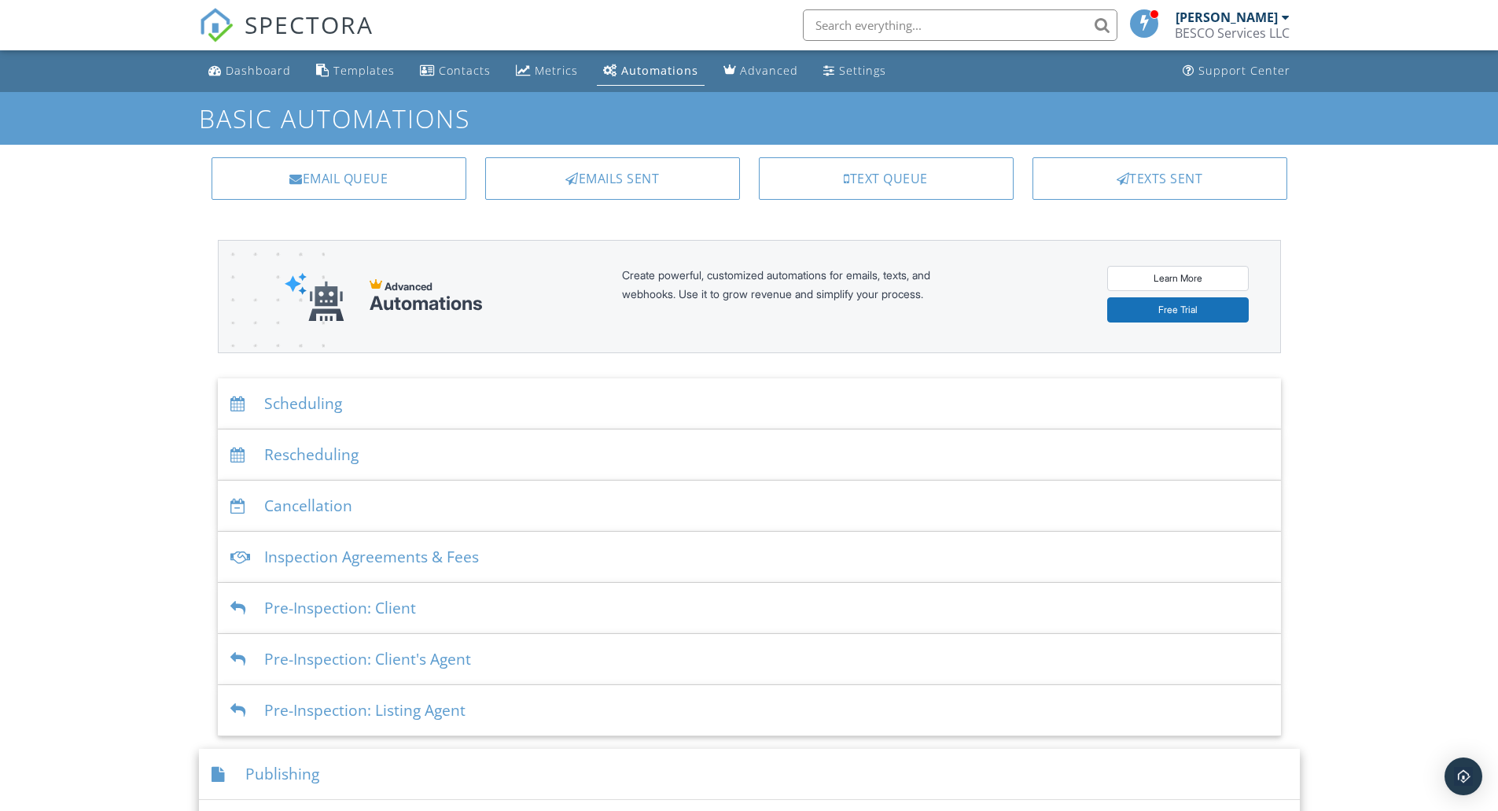
click at [253, 61] on link "Dashboard" at bounding box center [249, 71] width 95 height 29
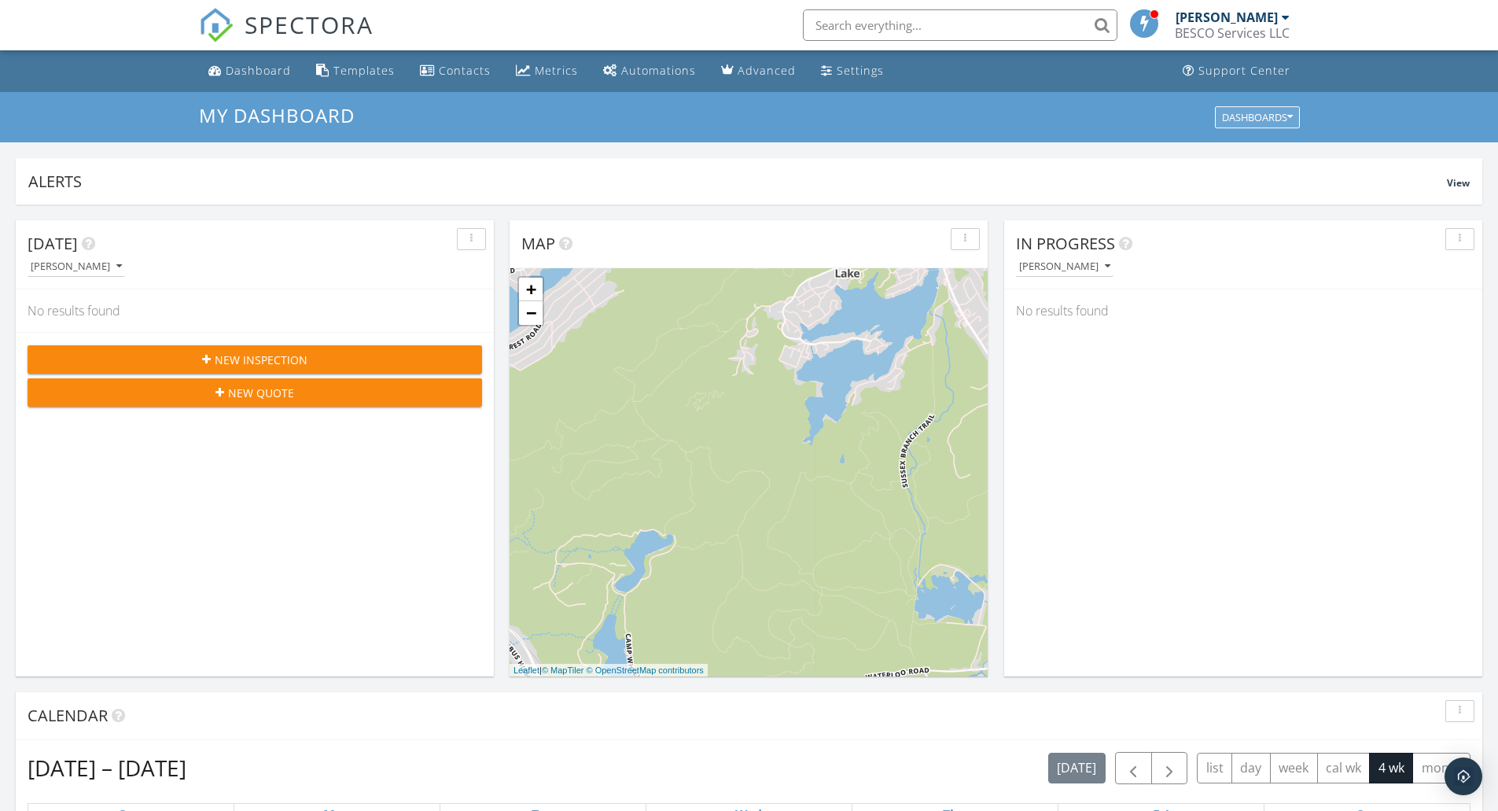
click at [1269, 127] on button "Dashboards" at bounding box center [1257, 117] width 85 height 22
click at [1236, 167] on div "My Dashboard" at bounding box center [1265, 153] width 112 height 38
click at [1241, 159] on span "My Dashboard" at bounding box center [1264, 153] width 87 height 17
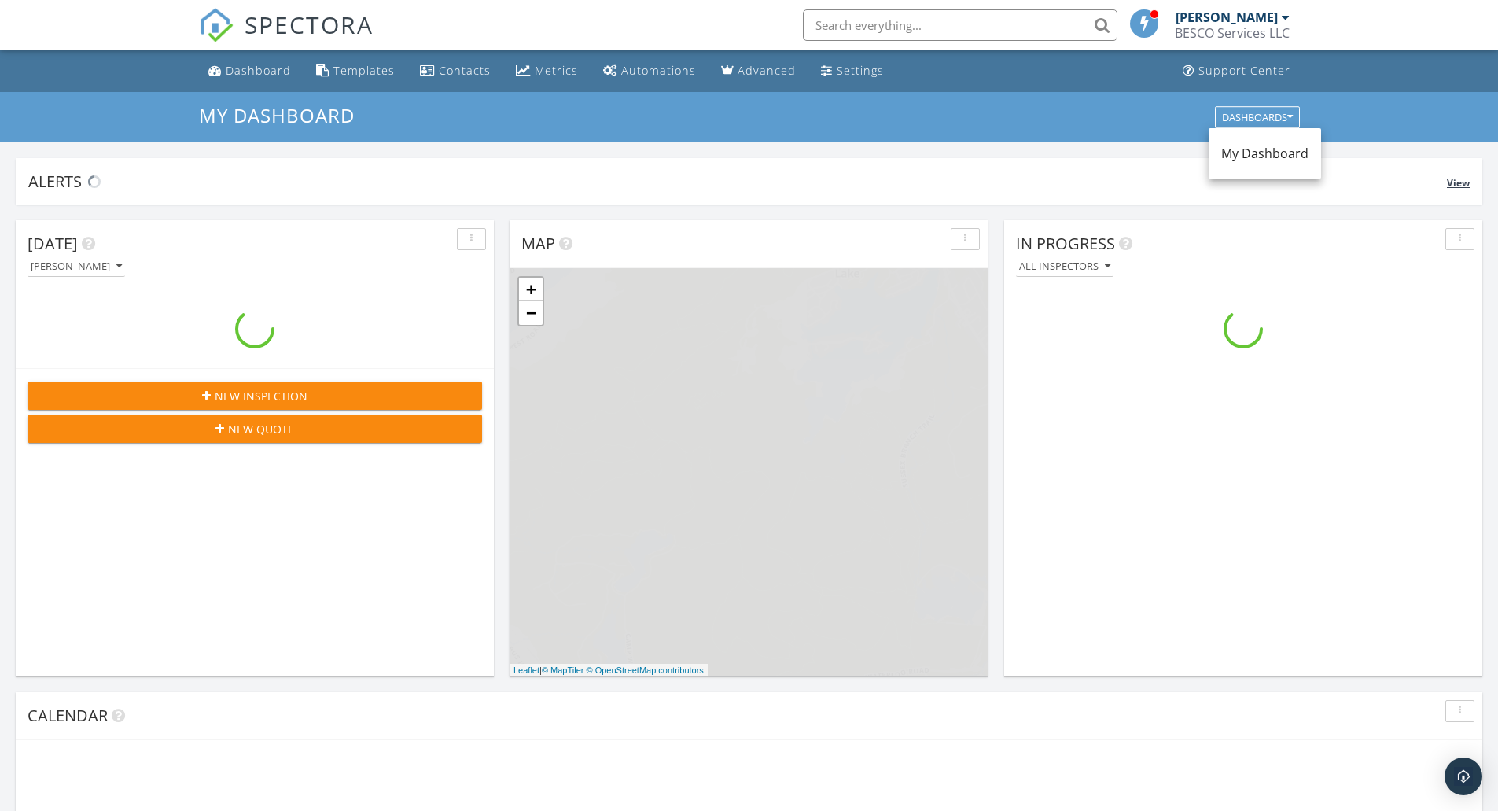
scroll to position [1456, 1523]
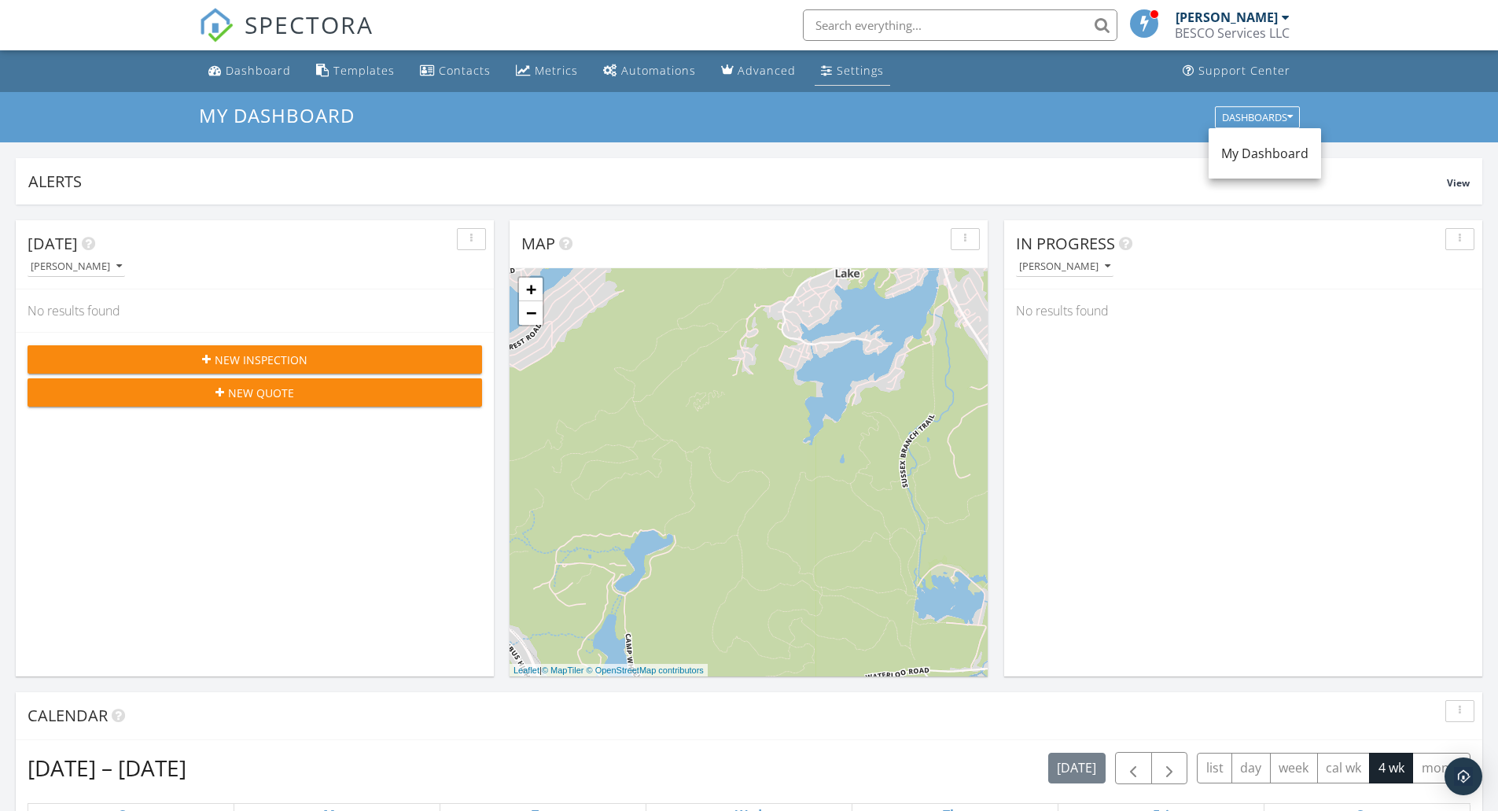
click at [859, 72] on div "Settings" at bounding box center [860, 70] width 47 height 15
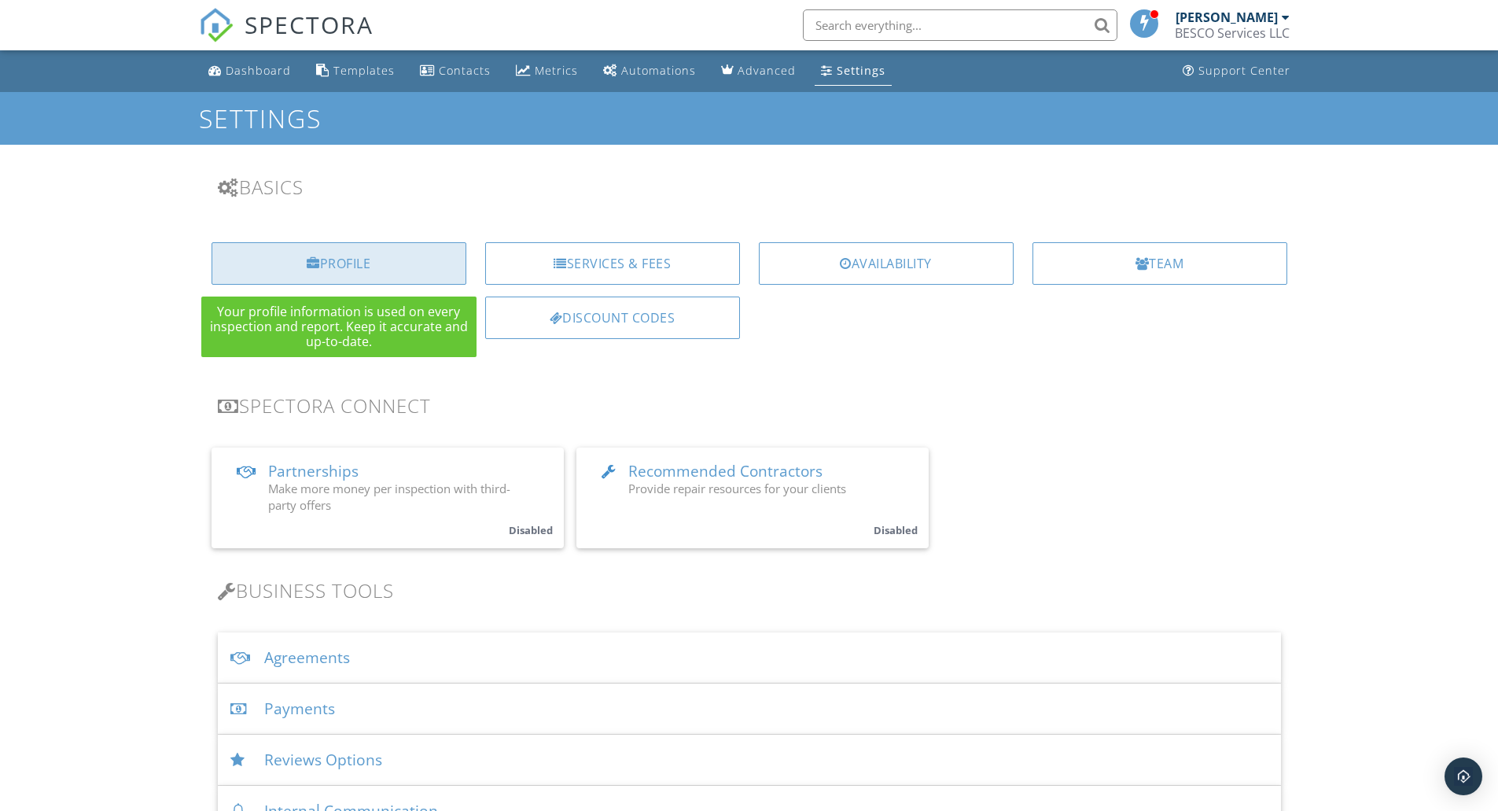
click at [374, 257] on div "Profile" at bounding box center [339, 263] width 255 height 42
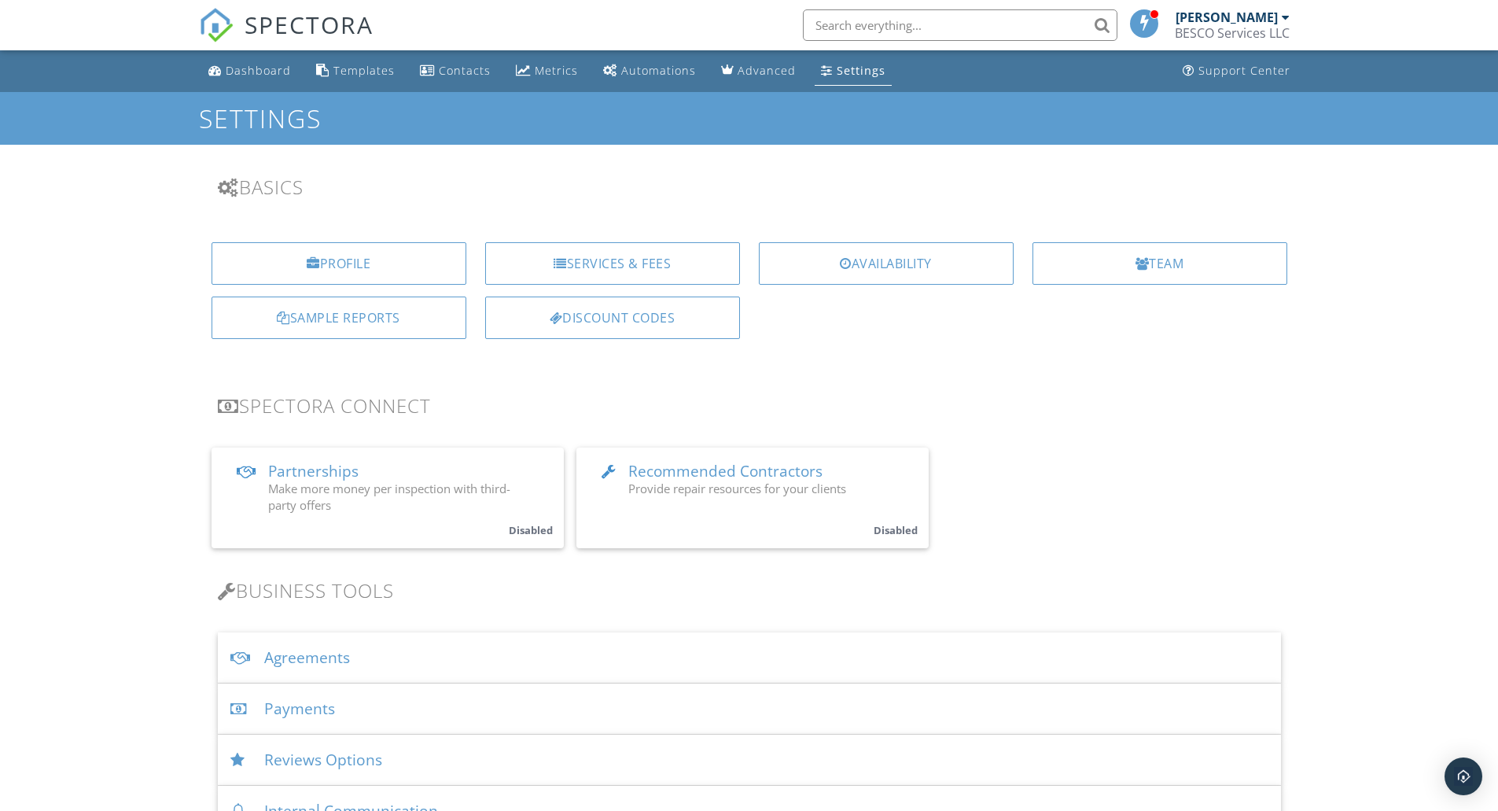
click at [1242, 32] on div "BESCO Services LLC" at bounding box center [1232, 33] width 115 height 16
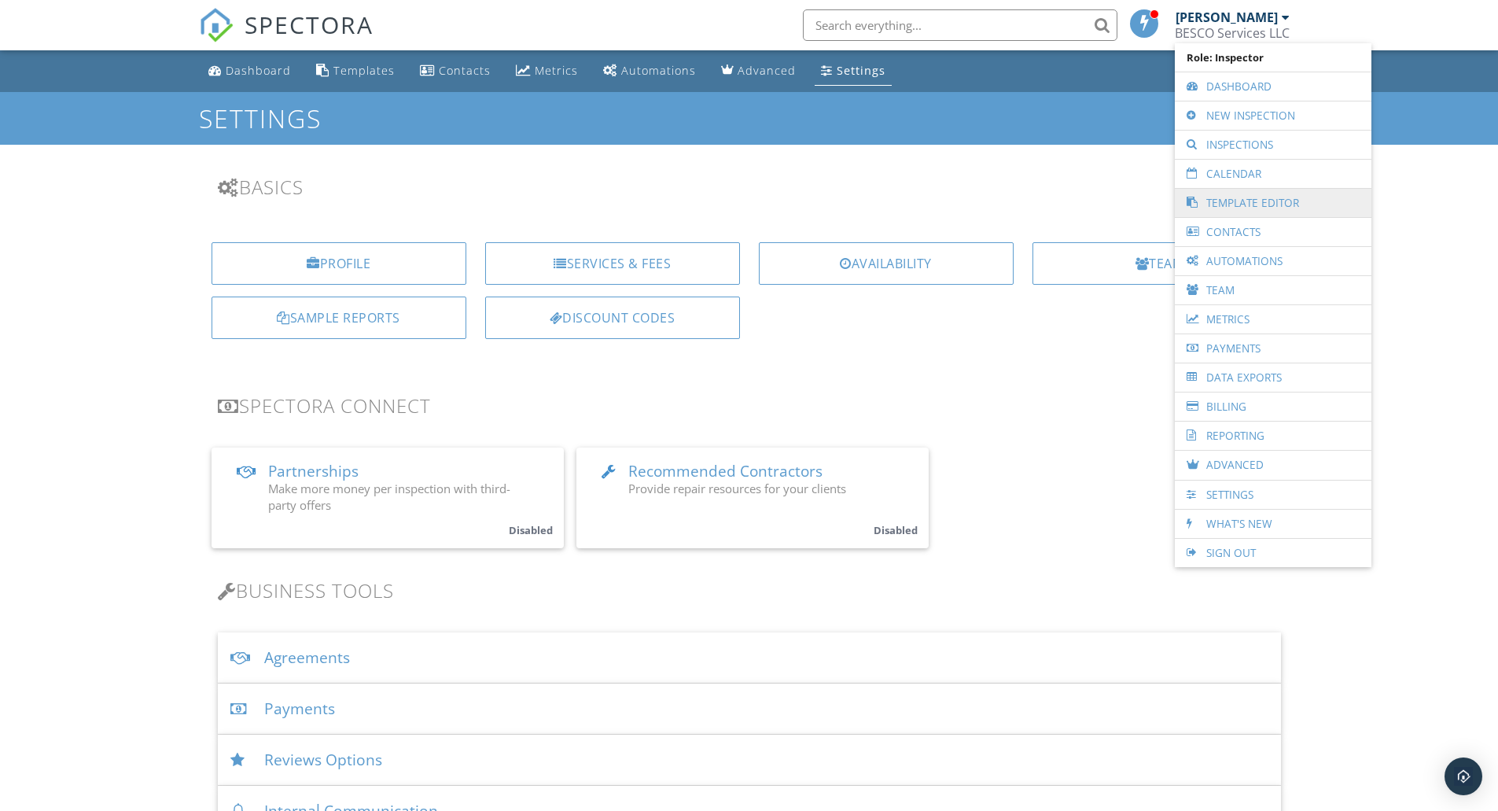
click at [1244, 202] on link "Template Editor" at bounding box center [1273, 203] width 181 height 28
